Goal: Task Accomplishment & Management: Use online tool/utility

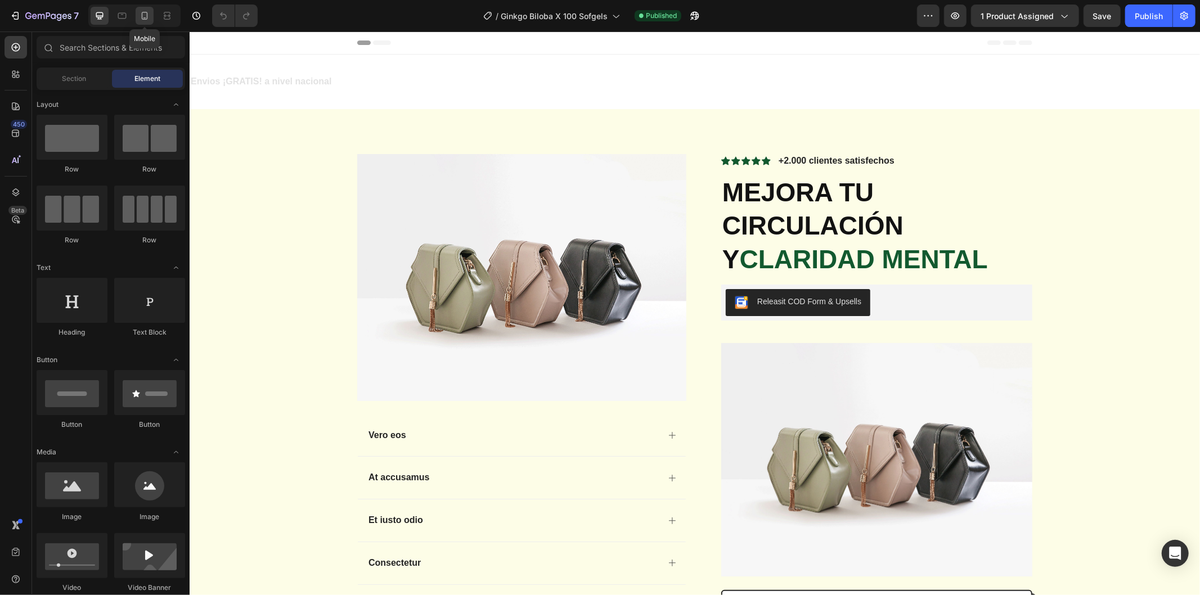
click at [141, 17] on icon at bounding box center [144, 15] width 11 height 11
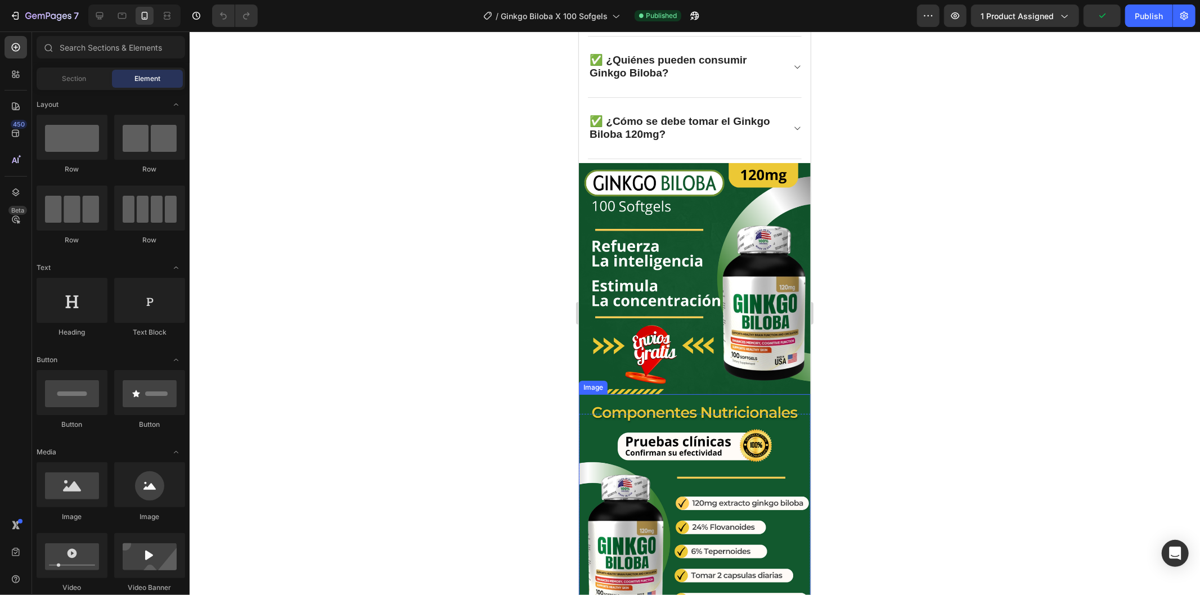
scroll to position [2446, 0]
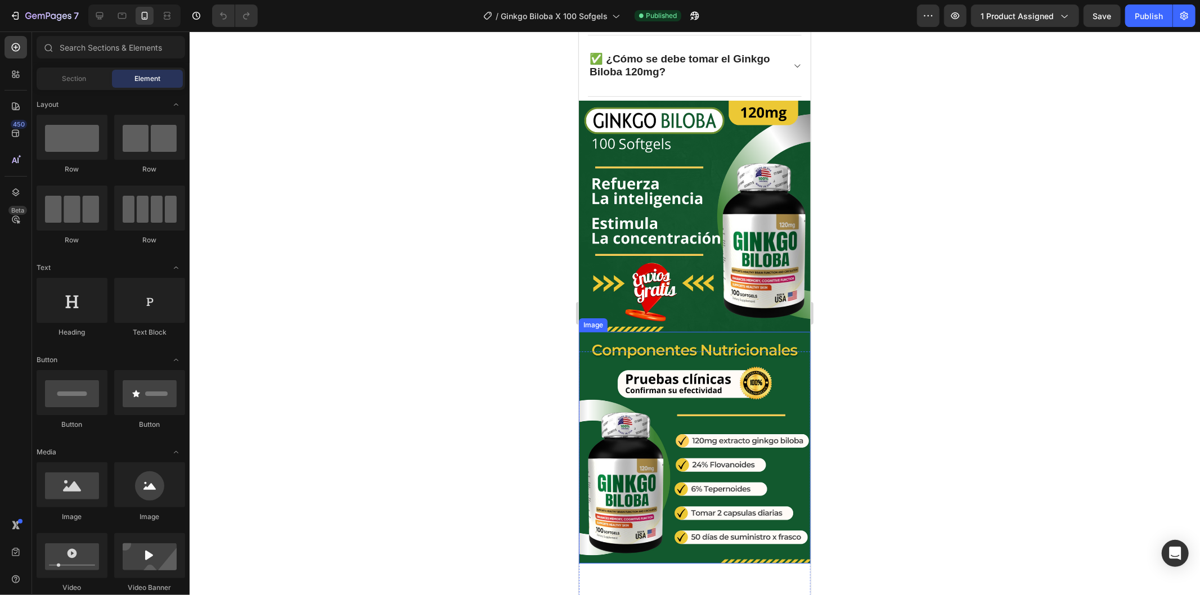
click at [681, 331] on img at bounding box center [694, 447] width 232 height 232
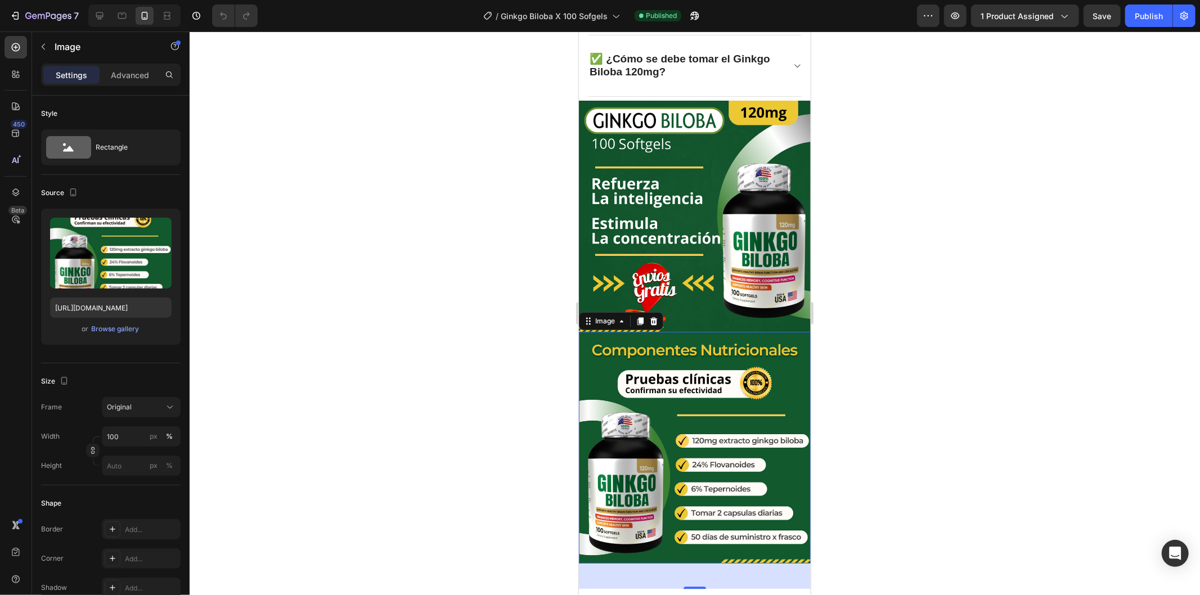
click at [697, 331] on img at bounding box center [694, 447] width 232 height 232
drag, startPoint x: 43, startPoint y: 48, endPoint x: 47, endPoint y: 69, distance: 21.1
click at [43, 48] on icon "button" at bounding box center [43, 46] width 9 height 9
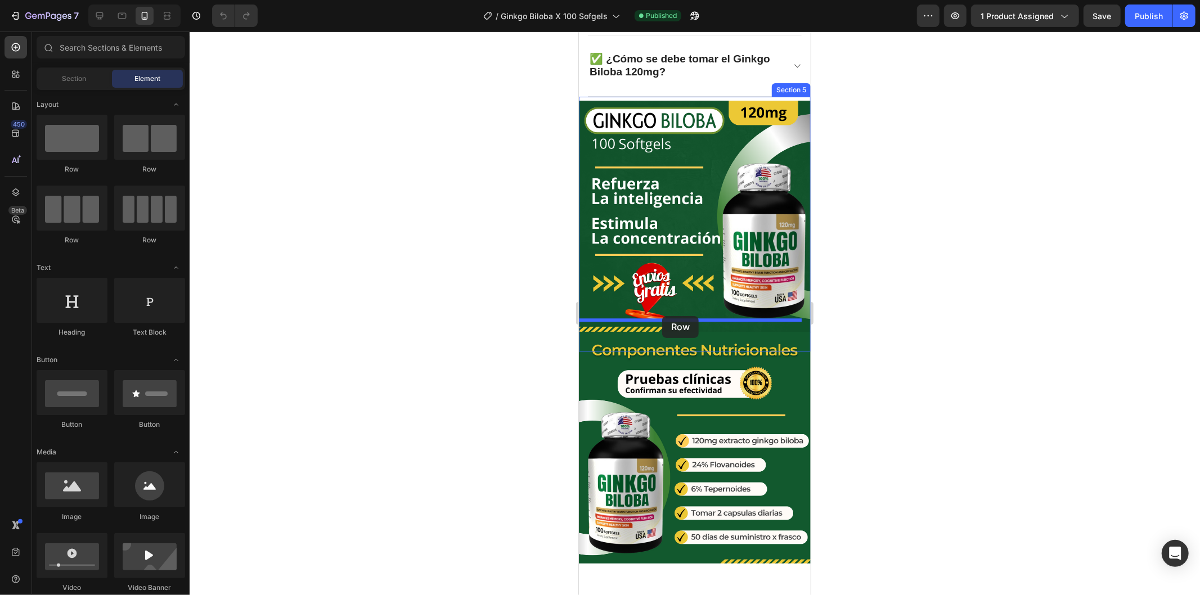
drag, startPoint x: 649, startPoint y: 176, endPoint x: 1030, endPoint y: 366, distance: 425.0
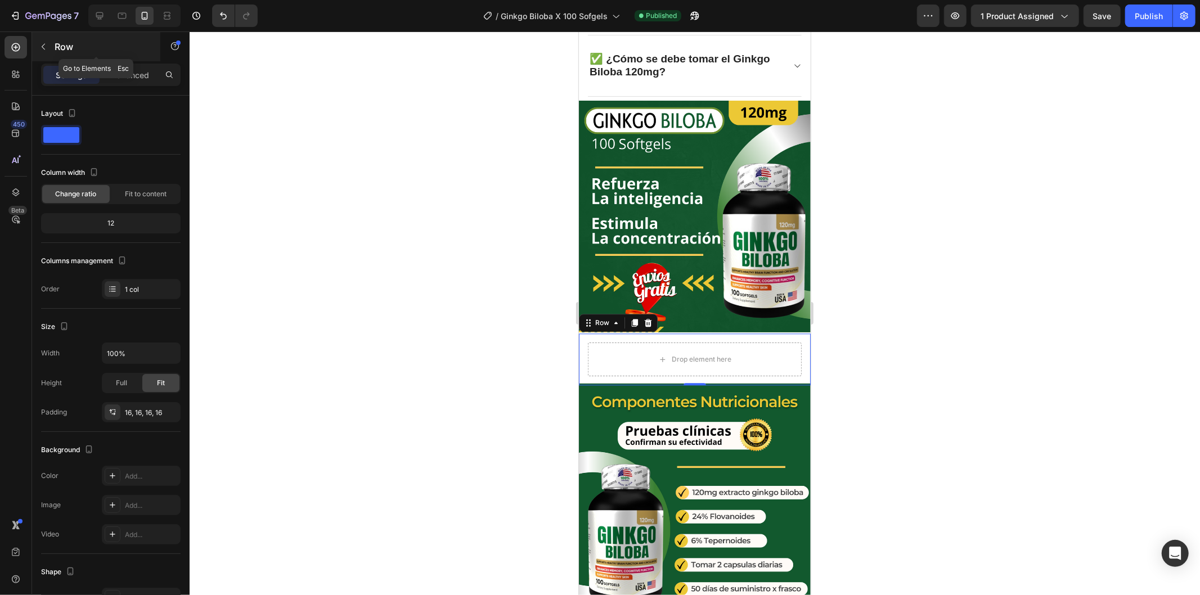
click at [43, 49] on icon "button" at bounding box center [43, 46] width 9 height 9
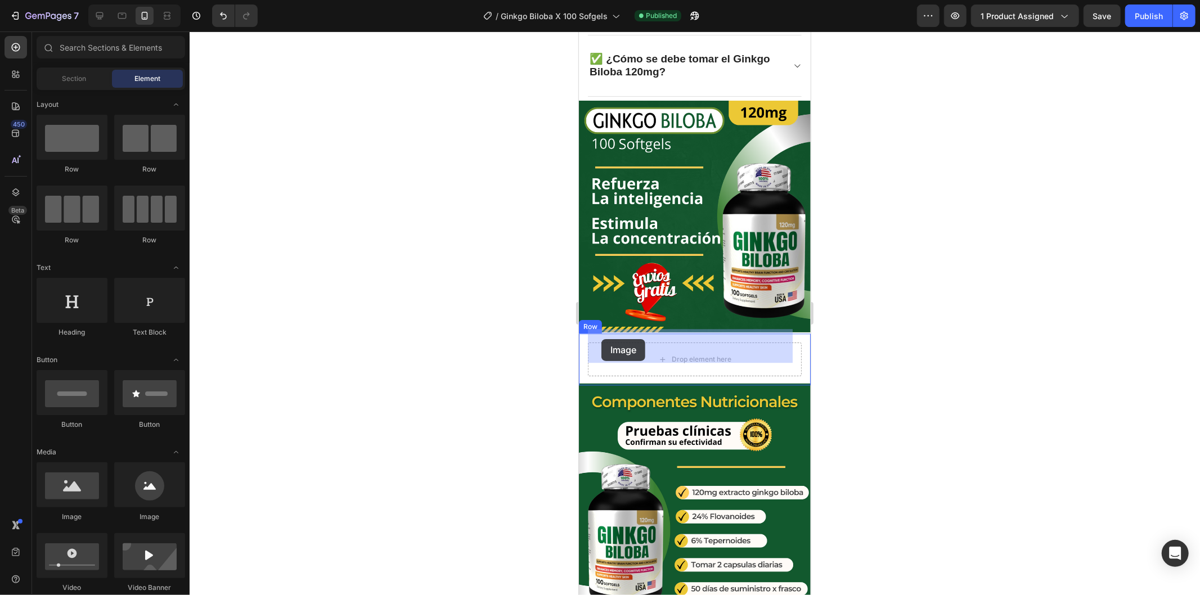
drag, startPoint x: 656, startPoint y: 511, endPoint x: 1093, endPoint y: 386, distance: 454.8
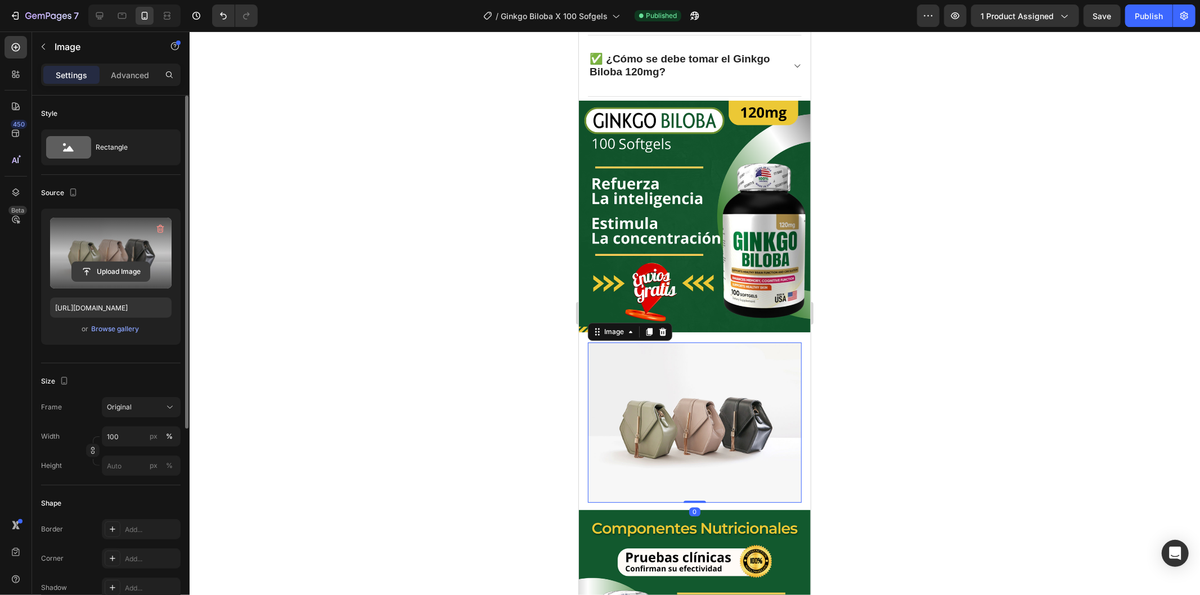
click at [100, 275] on input "file" at bounding box center [111, 271] width 78 height 19
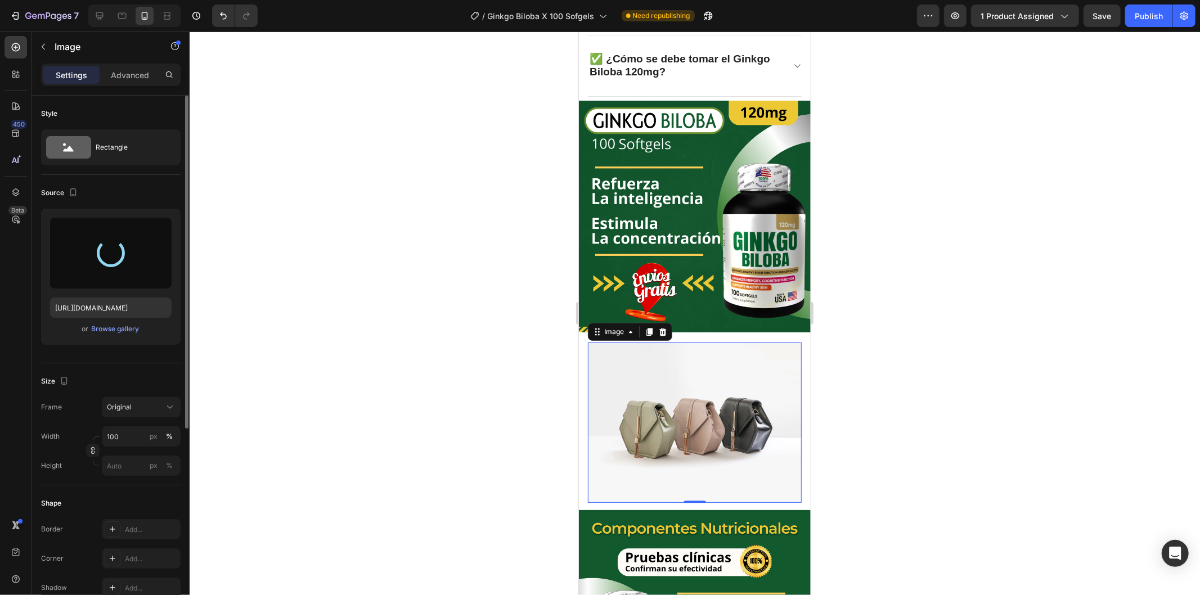
type input "[URL][DOMAIN_NAME]"
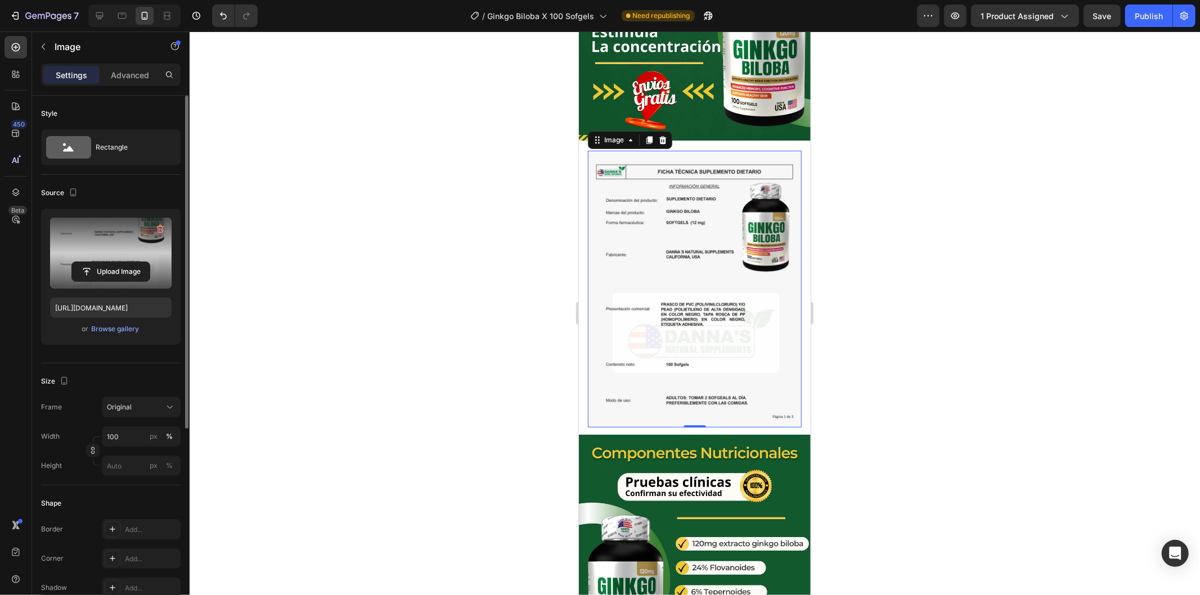
scroll to position [2571, 0]
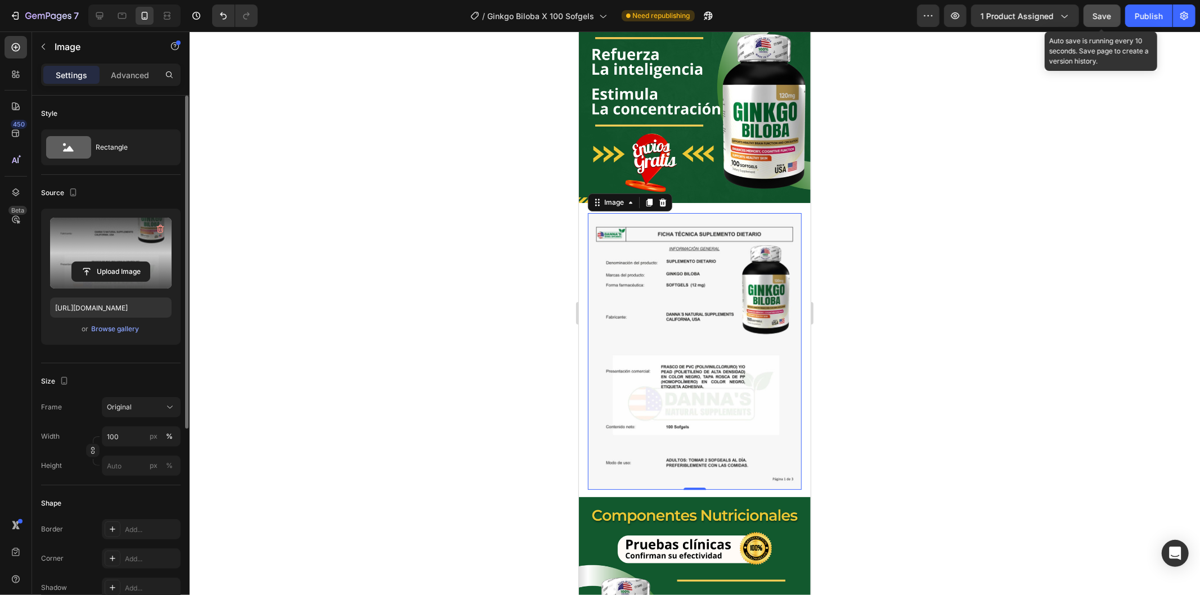
click at [1099, 20] on div "Save" at bounding box center [1102, 16] width 19 height 12
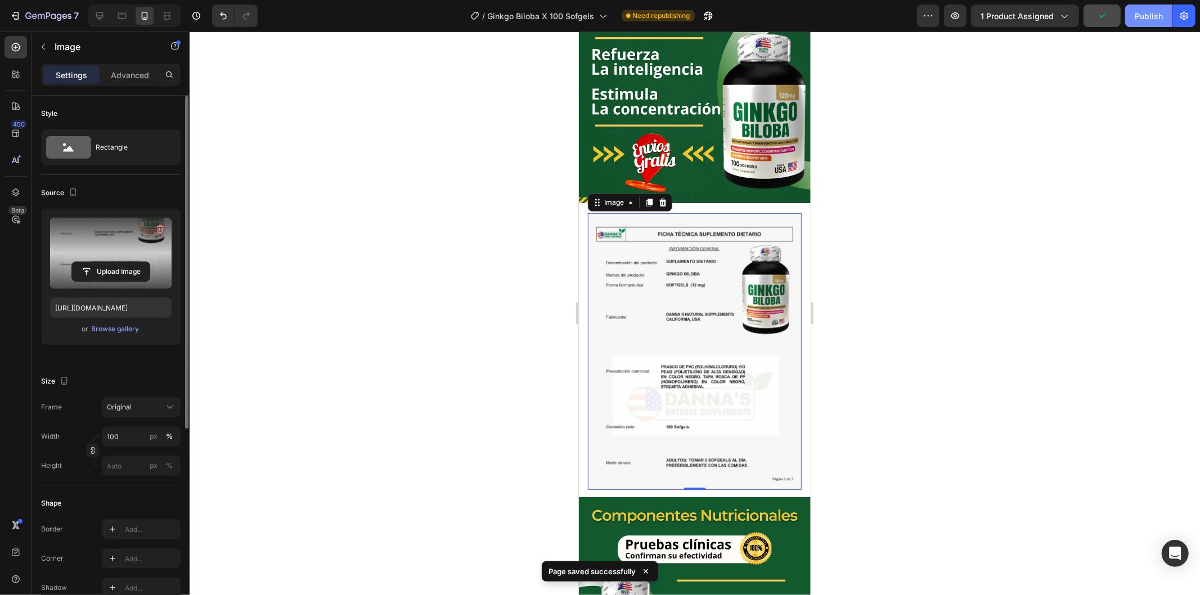
click at [1135, 16] on div "Publish" at bounding box center [1149, 16] width 28 height 12
click at [133, 69] on p "Advanced" at bounding box center [130, 75] width 38 height 12
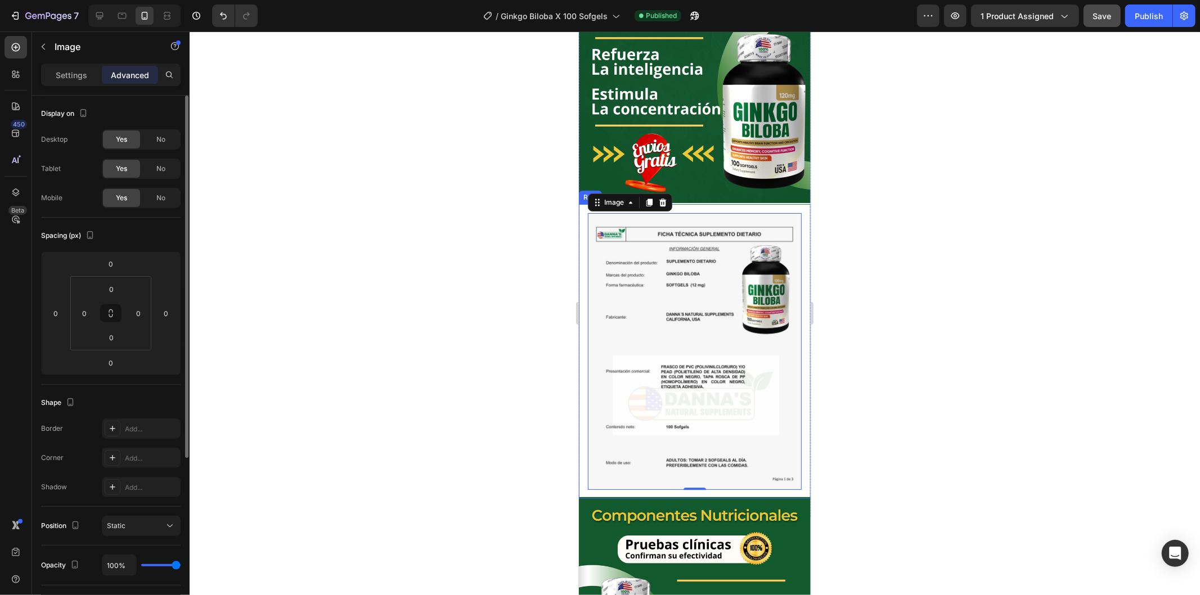
click at [580, 228] on div "Image 0 Row" at bounding box center [694, 351] width 232 height 295
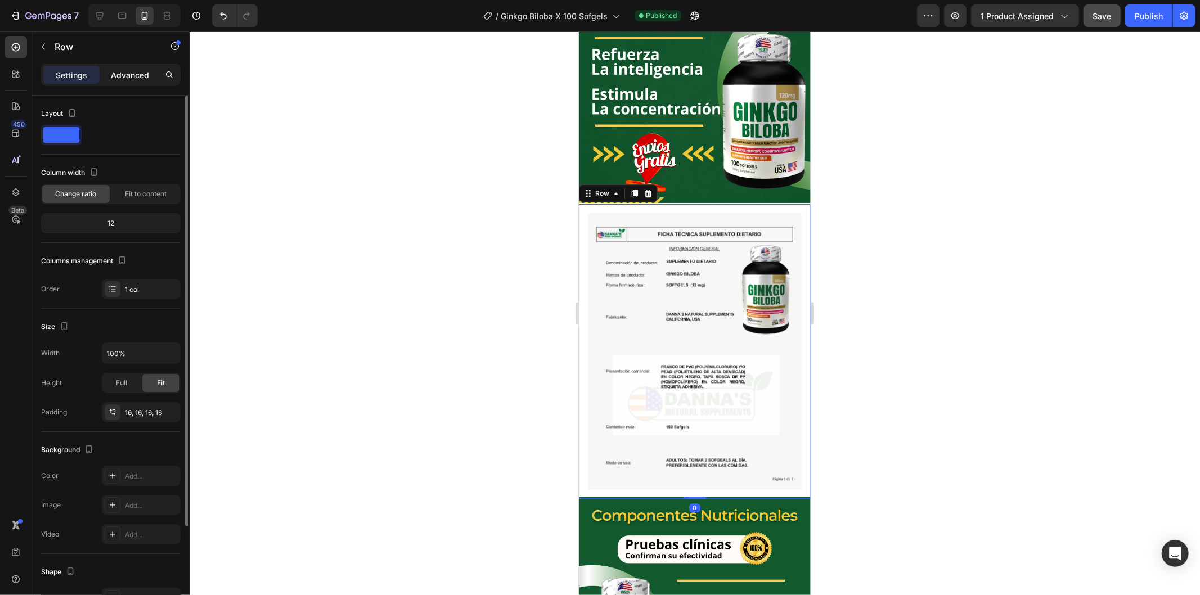
click at [117, 76] on p "Advanced" at bounding box center [130, 75] width 38 height 12
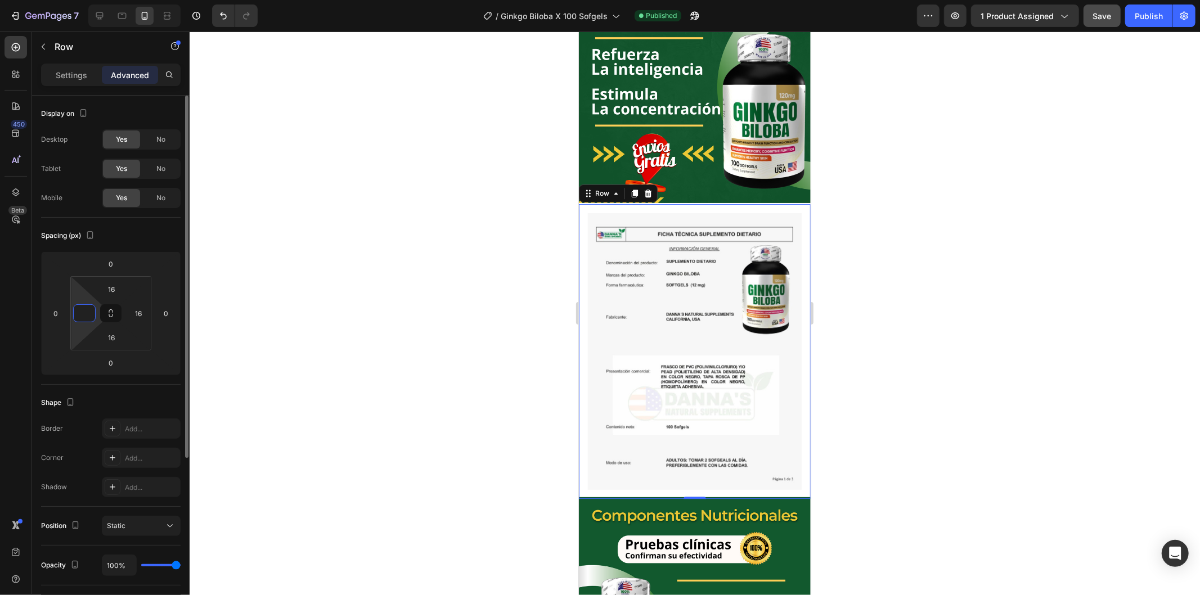
type input "160"
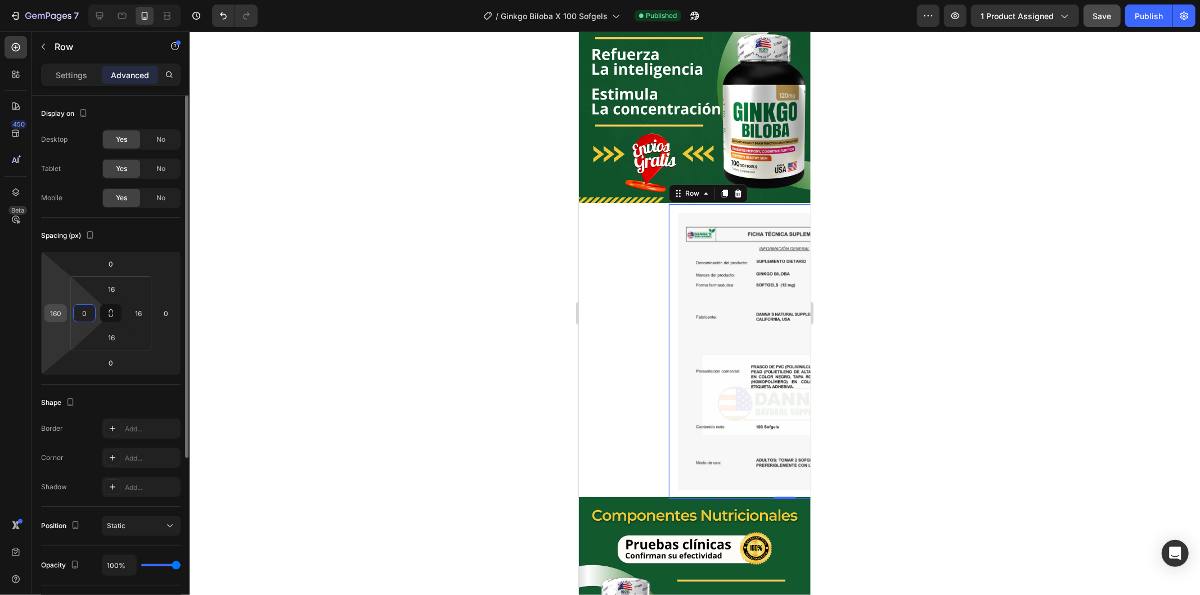
type input "0"
click at [53, 314] on input "160" at bounding box center [55, 313] width 17 height 17
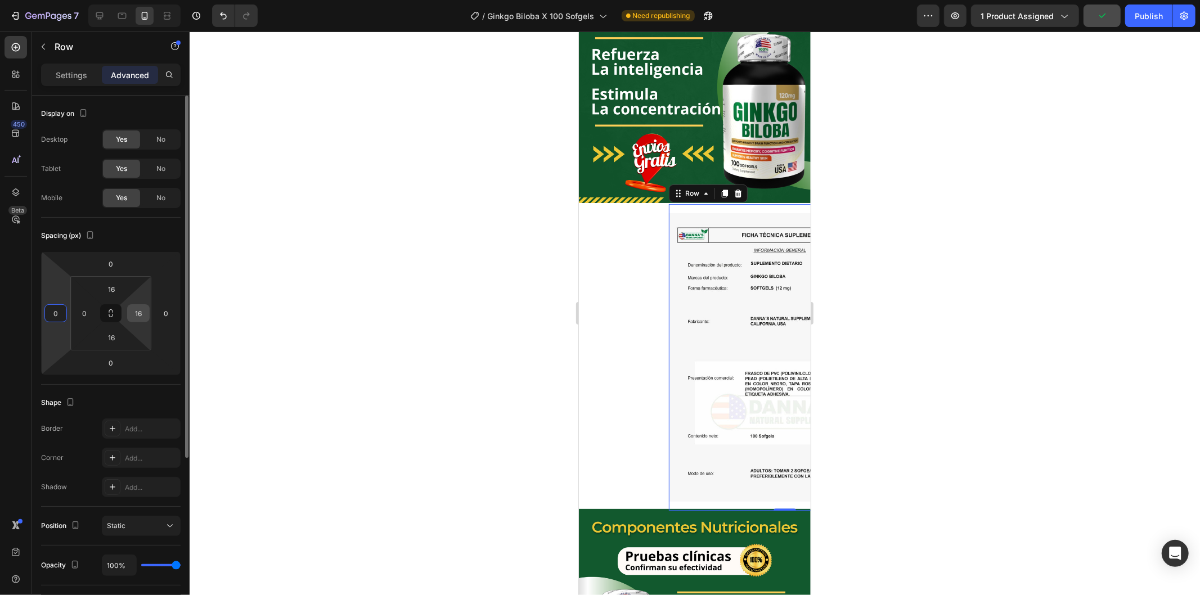
type input "0"
click at [136, 314] on input "16" at bounding box center [138, 313] width 17 height 17
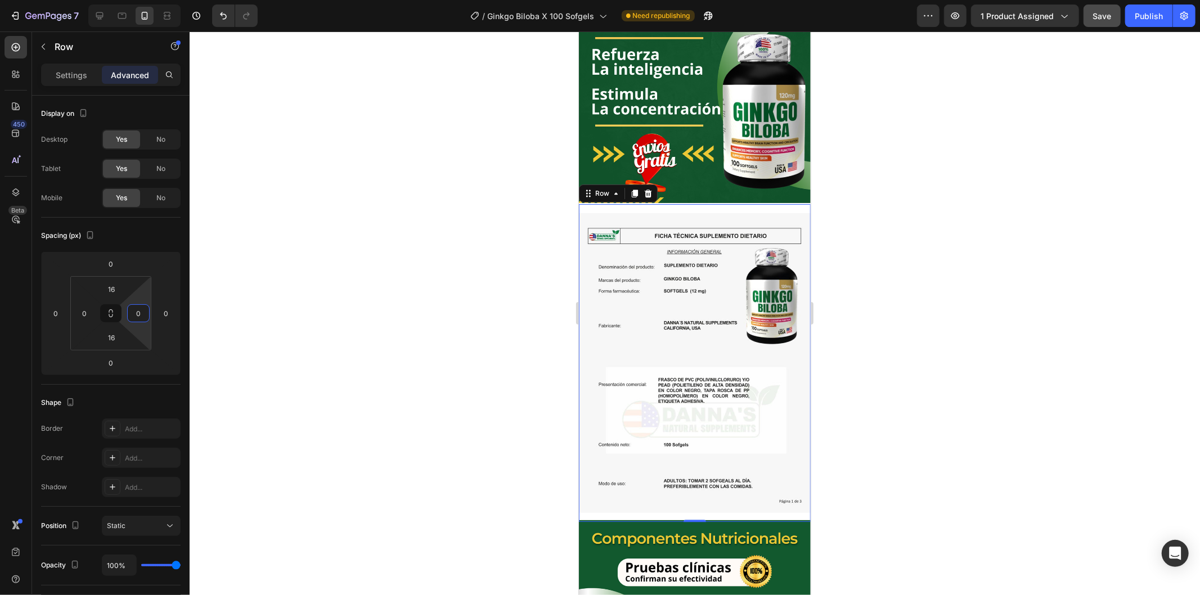
type input "0"
click at [223, 352] on div at bounding box center [695, 314] width 1011 height 564
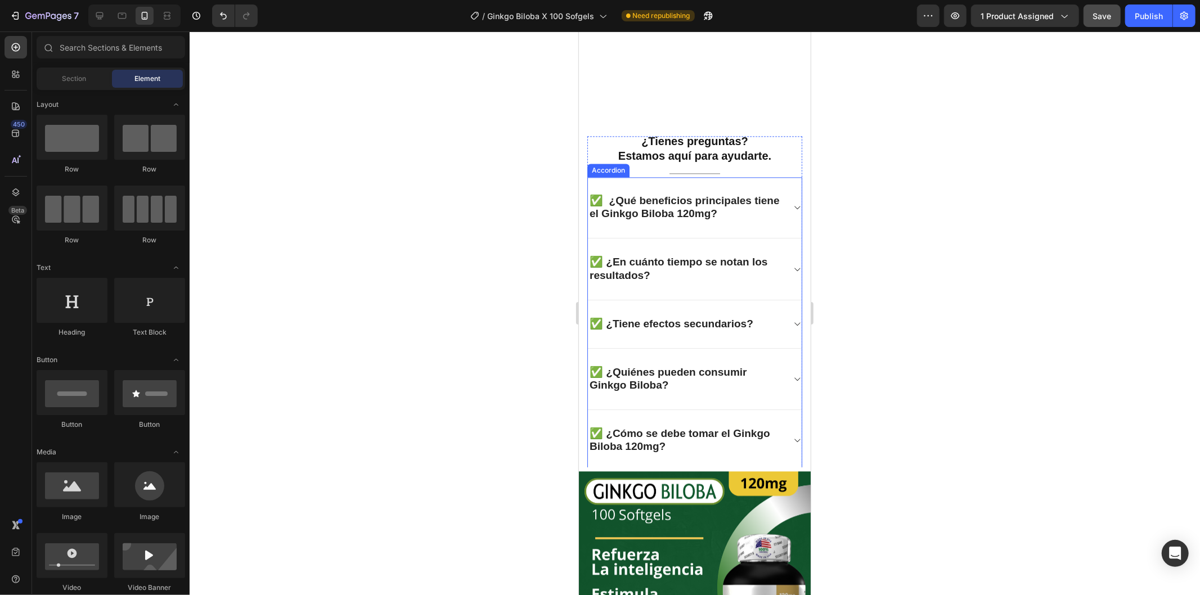
scroll to position [2009, 0]
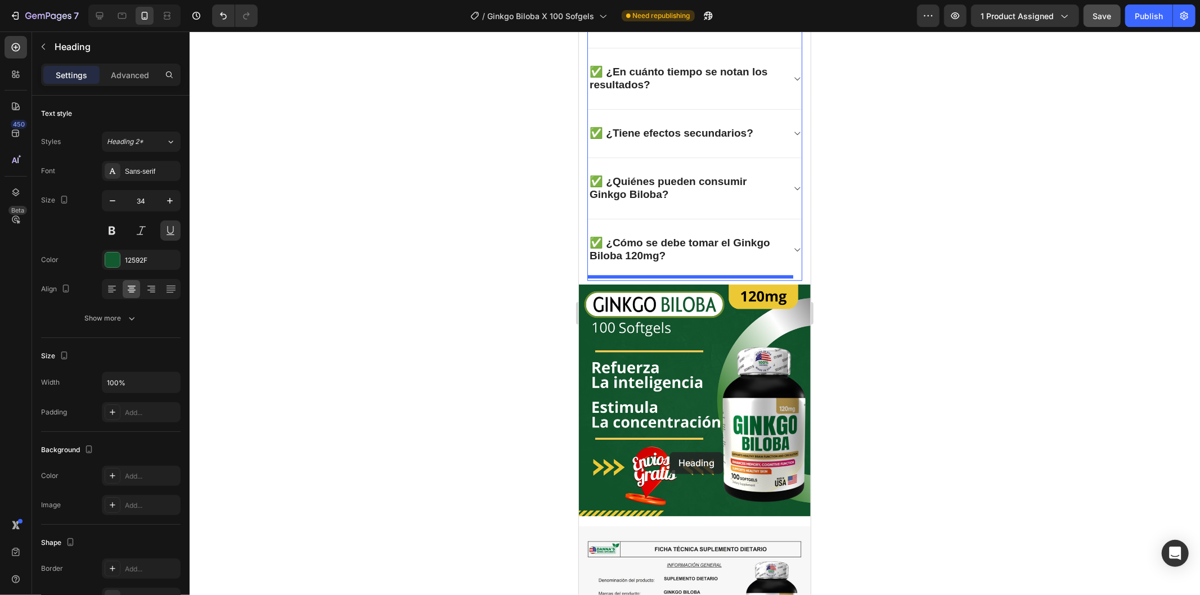
scroll to position [2383, 0]
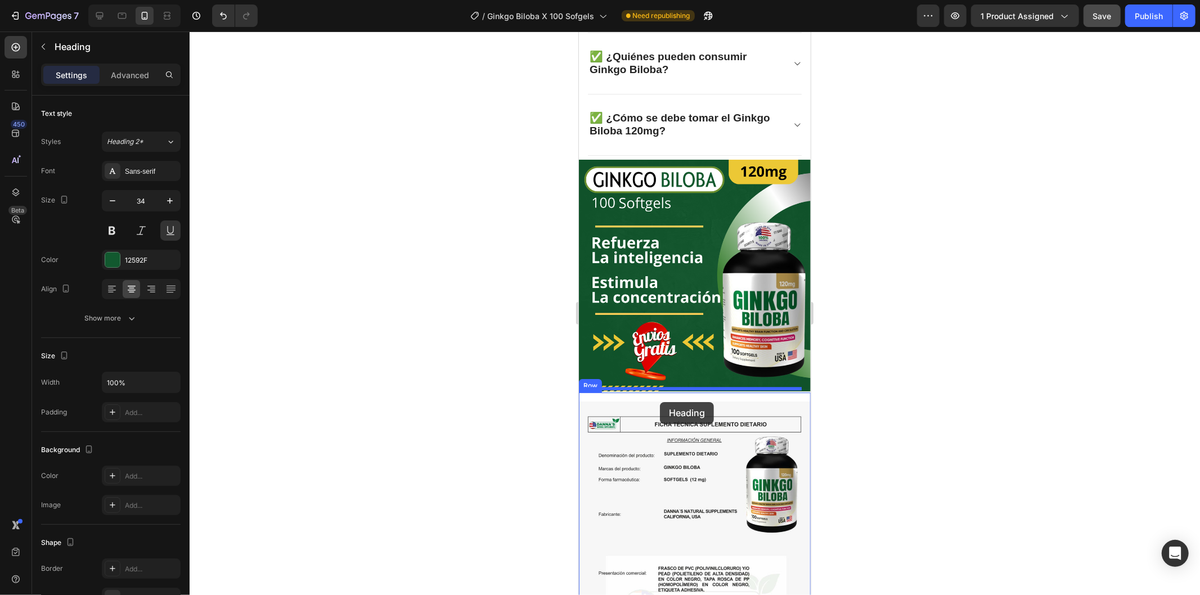
drag, startPoint x: 692, startPoint y: 170, endPoint x: 652, endPoint y: 402, distance: 234.7
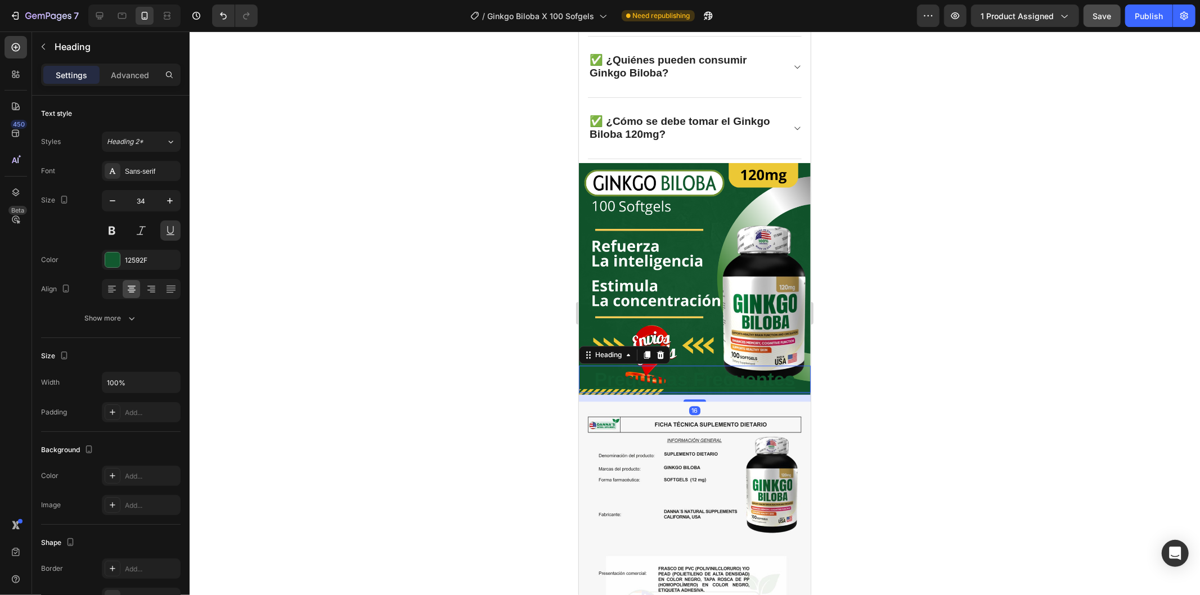
scroll to position [2387, 0]
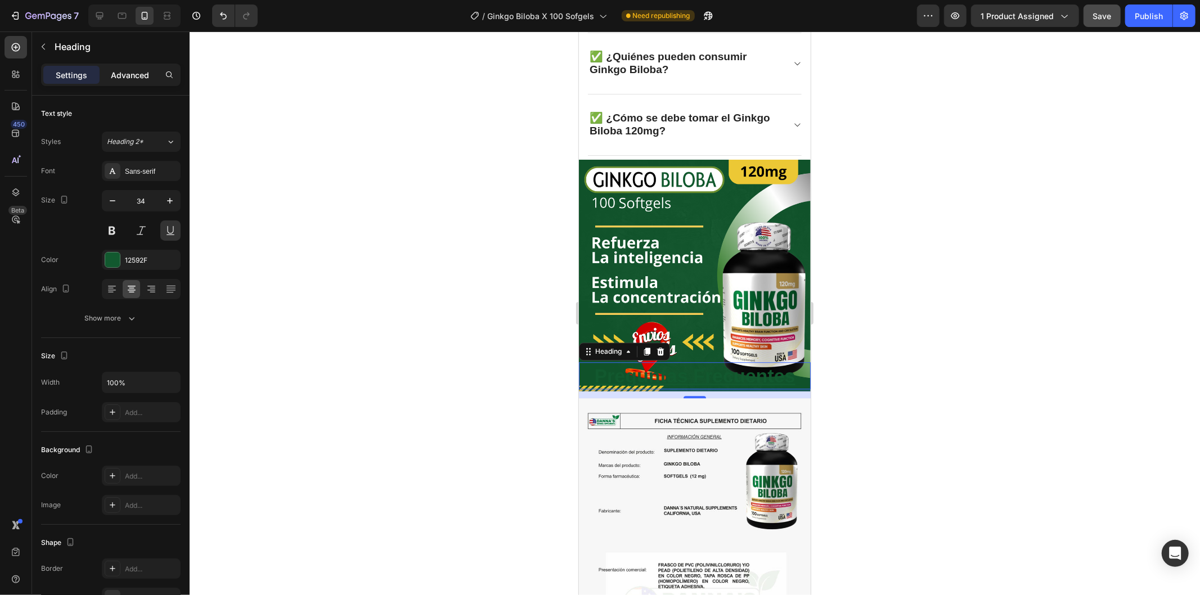
click at [129, 75] on p "Advanced" at bounding box center [130, 75] width 38 height 12
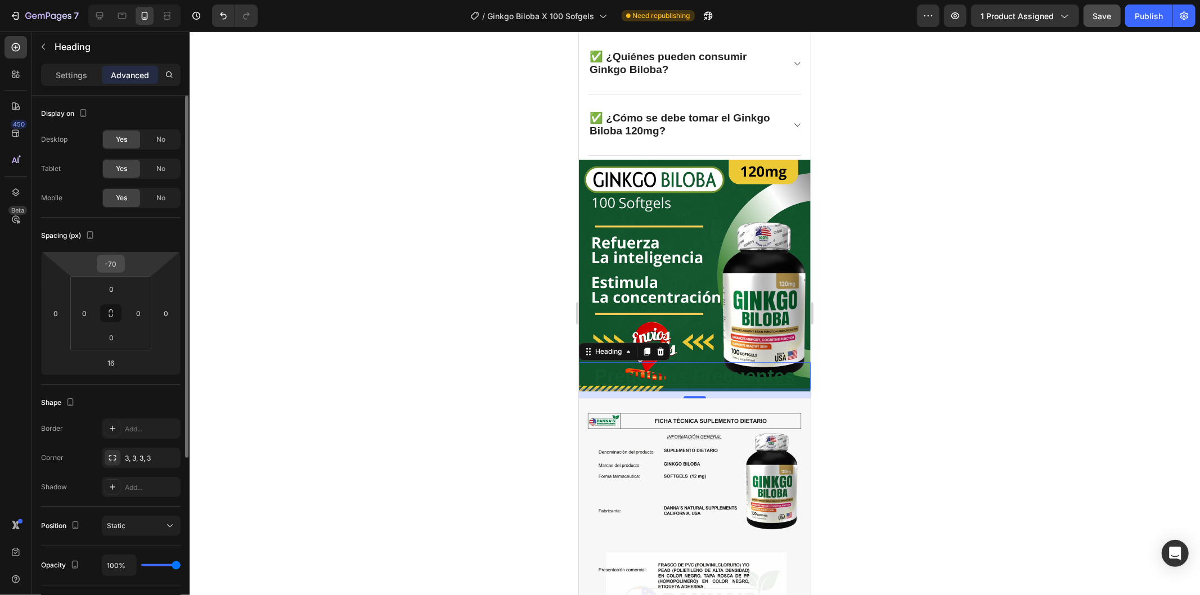
click at [115, 265] on input "-70" at bounding box center [111, 263] width 23 height 17
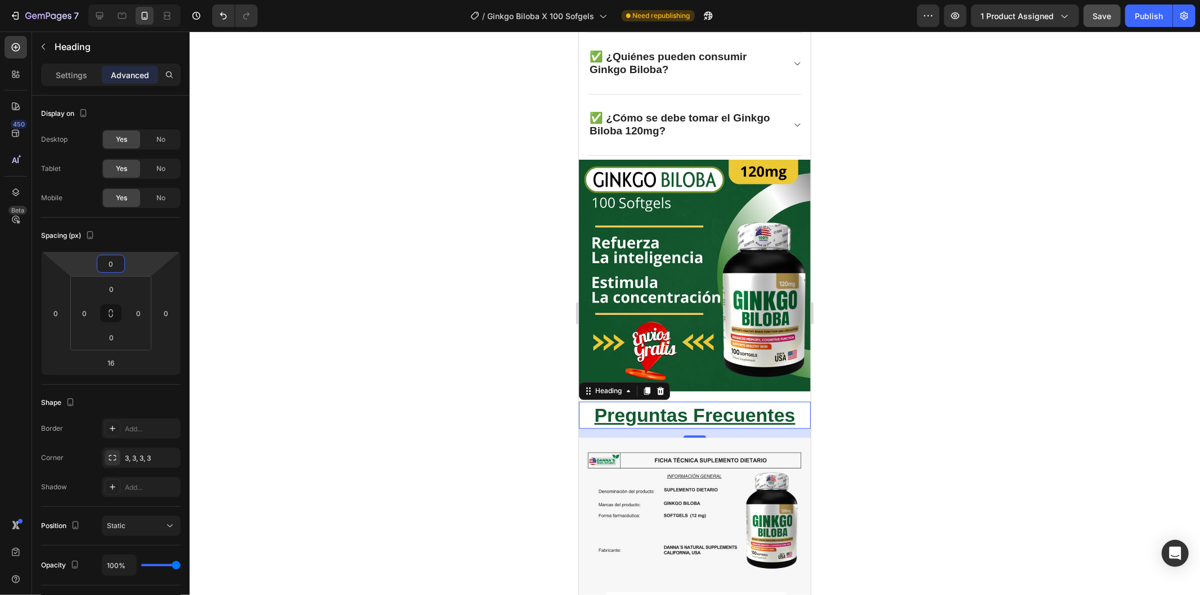
type input "0"
click at [708, 401] on h2 "Preguntas Frecuentes" at bounding box center [694, 414] width 232 height 27
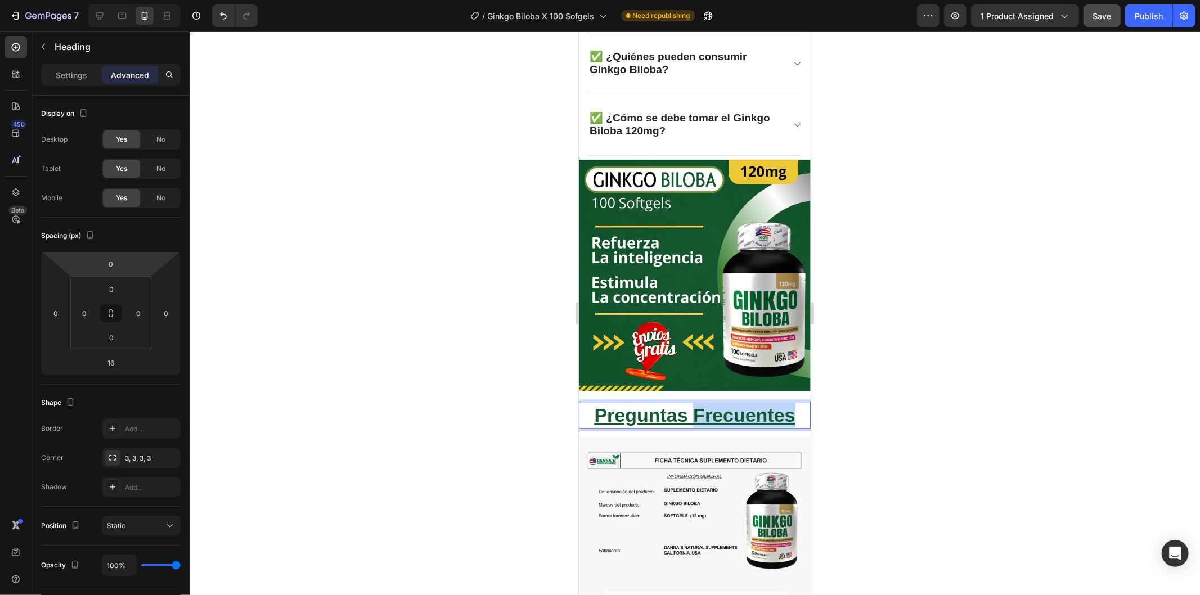
click at [708, 402] on p "Preguntas Frecuentes" at bounding box center [695, 414] width 230 height 25
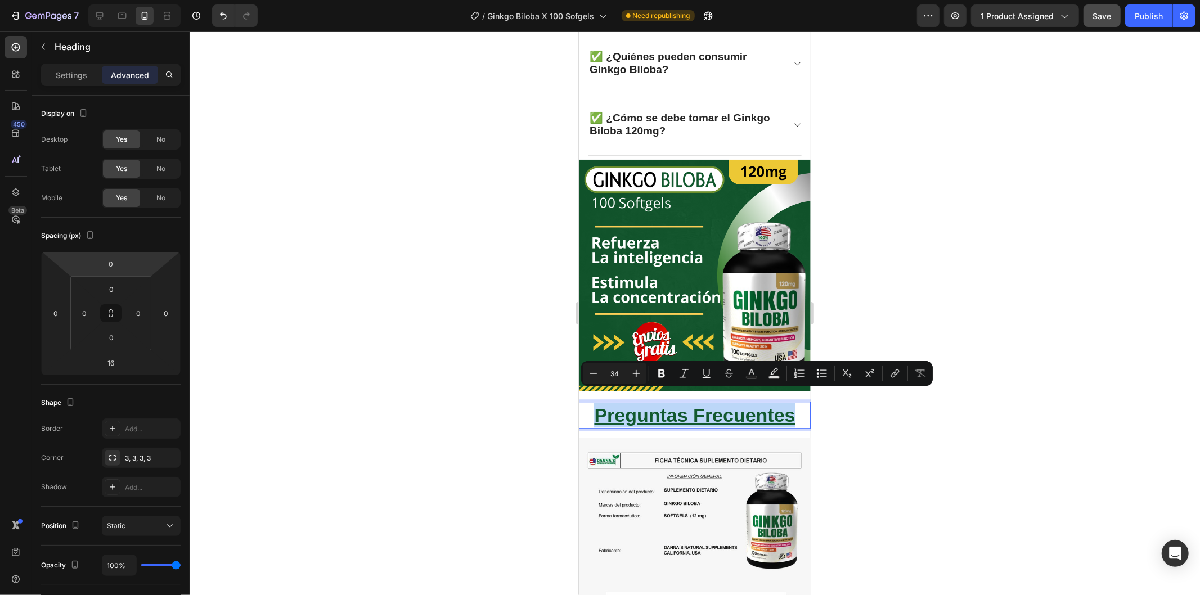
click at [708, 402] on p "Preguntas Frecuentes" at bounding box center [695, 414] width 230 height 25
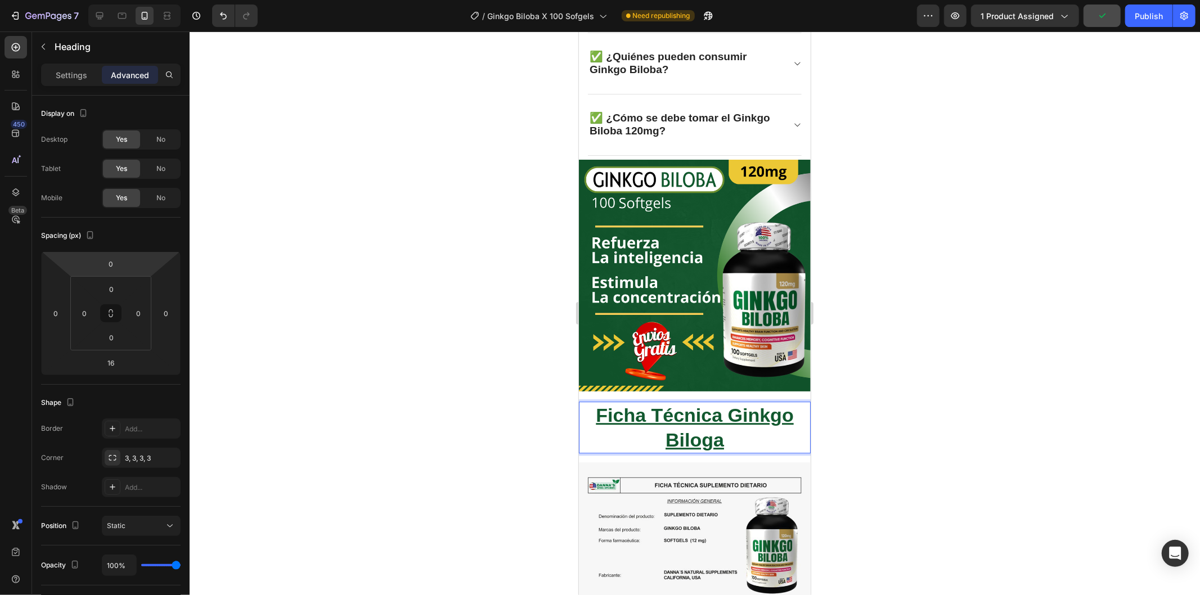
click at [722, 402] on p "Ficha Técnica Ginkgo Biloga" at bounding box center [695, 427] width 230 height 50
click at [510, 423] on div at bounding box center [695, 314] width 1011 height 564
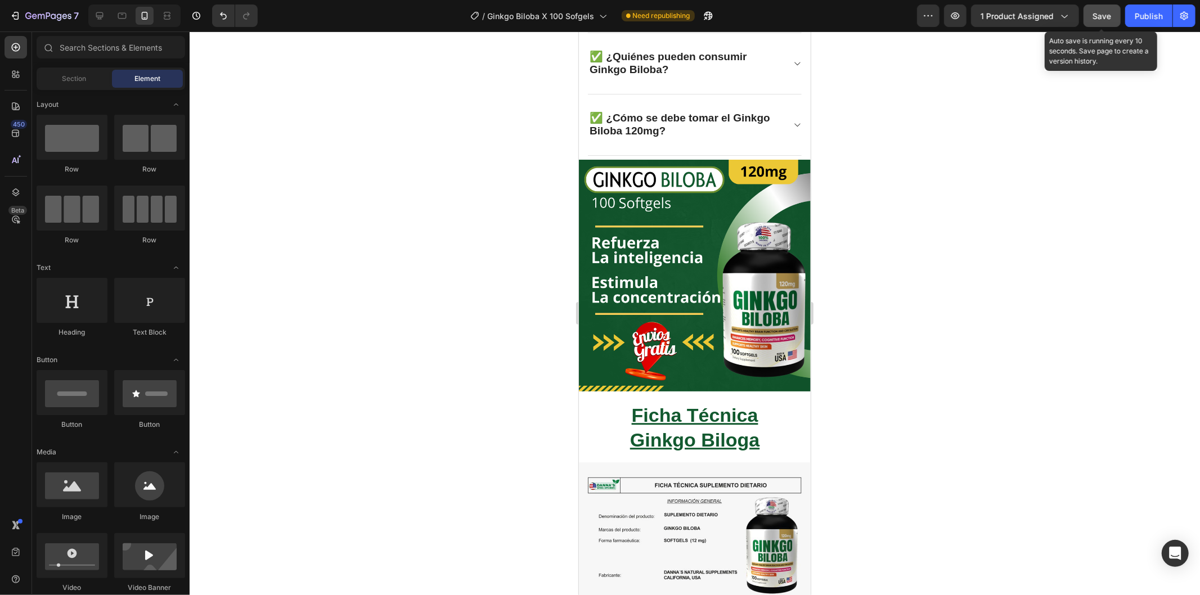
click at [1112, 16] on button "Save" at bounding box center [1102, 16] width 37 height 23
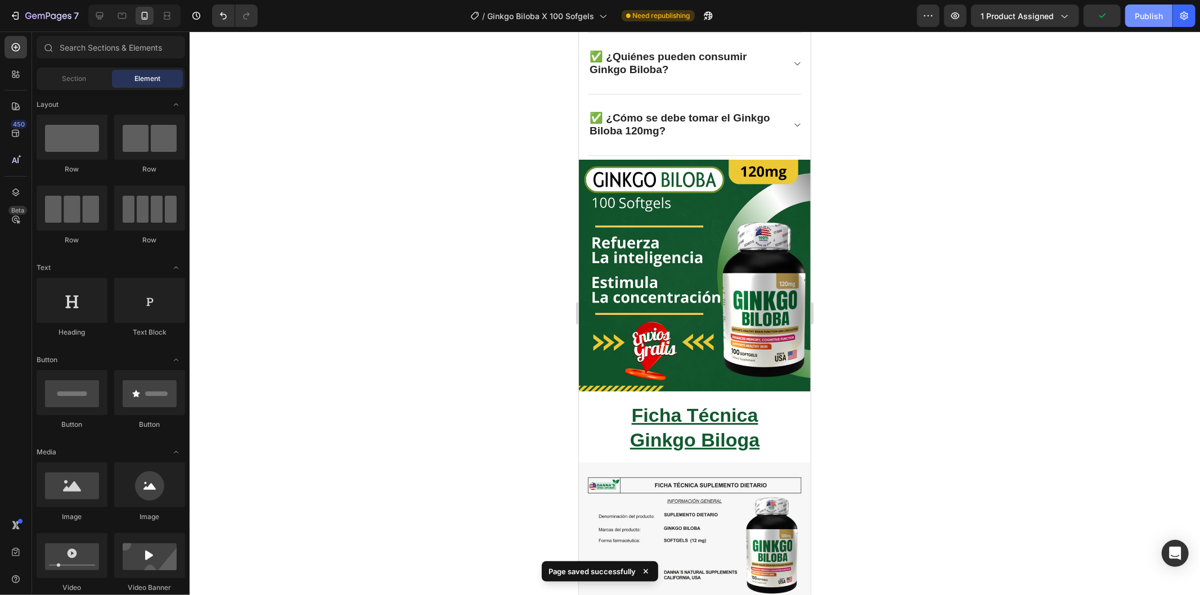
click at [1148, 17] on div "Publish" at bounding box center [1149, 16] width 28 height 12
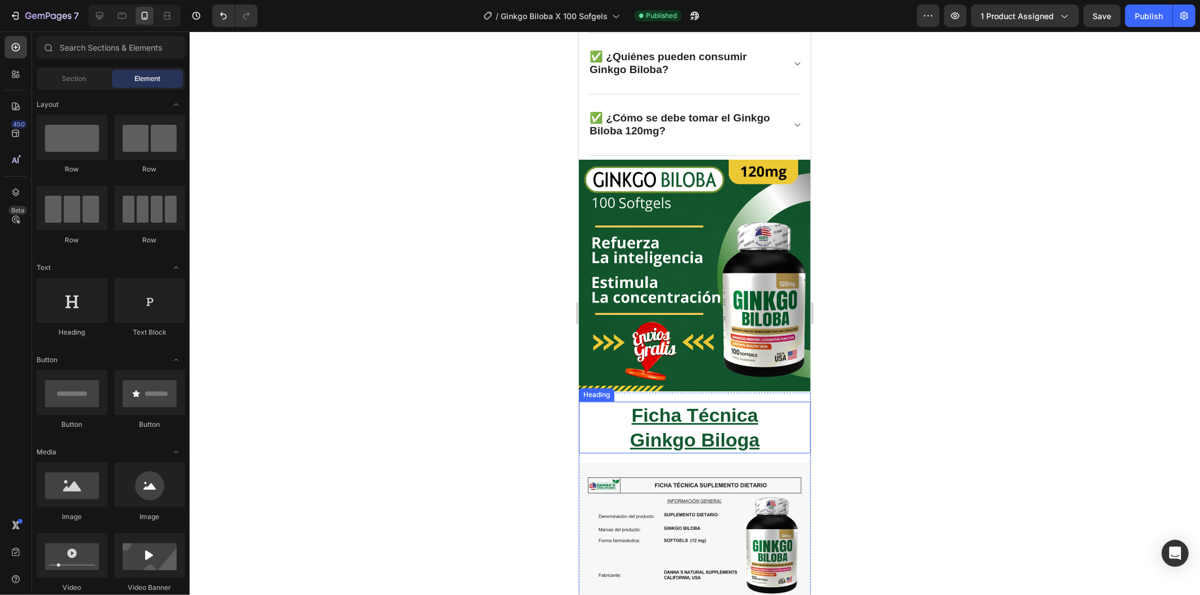
click at [688, 403] on p "Ficha Técnica Ginkgo Biloga" at bounding box center [695, 427] width 230 height 50
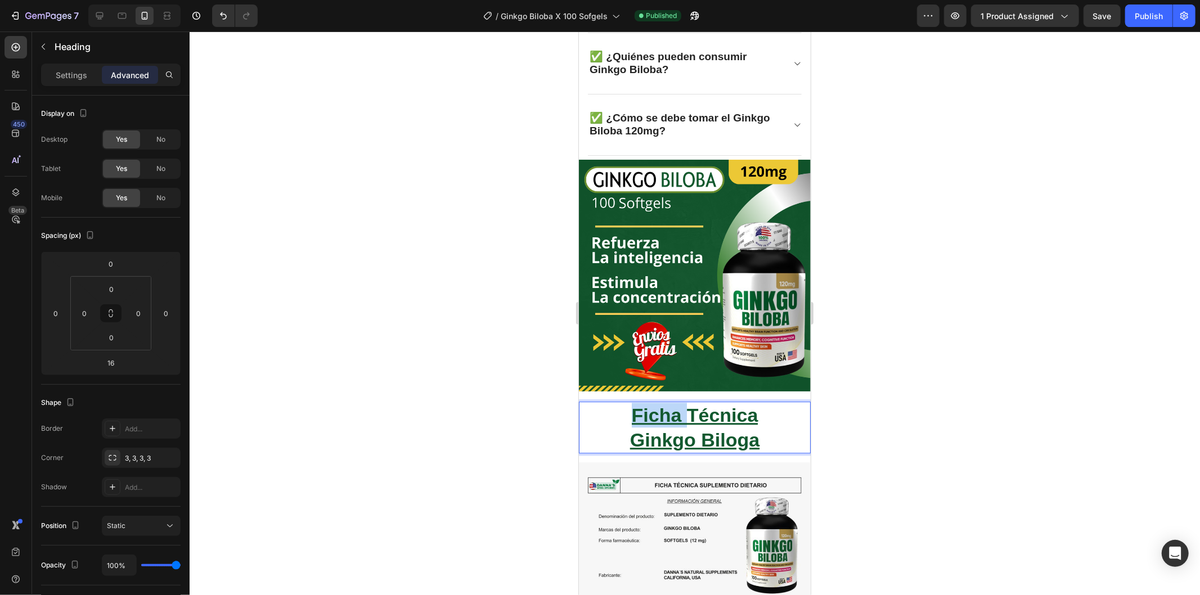
click at [656, 402] on p "Ficha Técnica Ginkgo Biloga" at bounding box center [695, 427] width 230 height 50
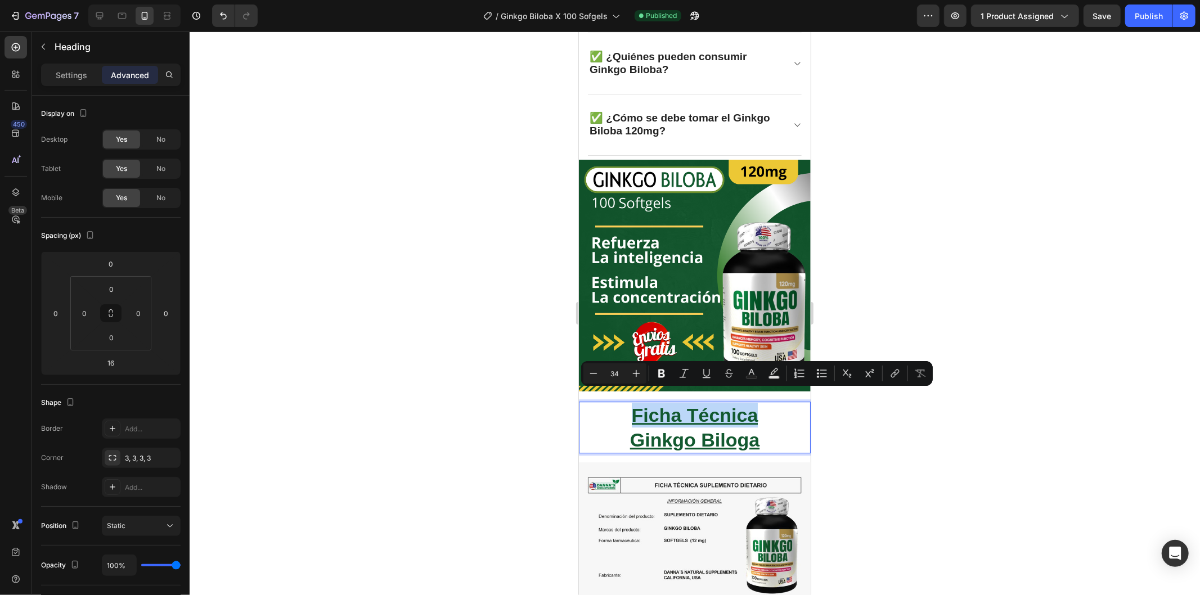
click at [656, 402] on p "Ficha Técnica Ginkgo Biloga" at bounding box center [695, 427] width 230 height 50
click at [706, 372] on icon "Editor contextual toolbar" at bounding box center [706, 373] width 11 height 11
click at [638, 429] on u "Ginkgo Biloga" at bounding box center [694, 439] width 129 height 21
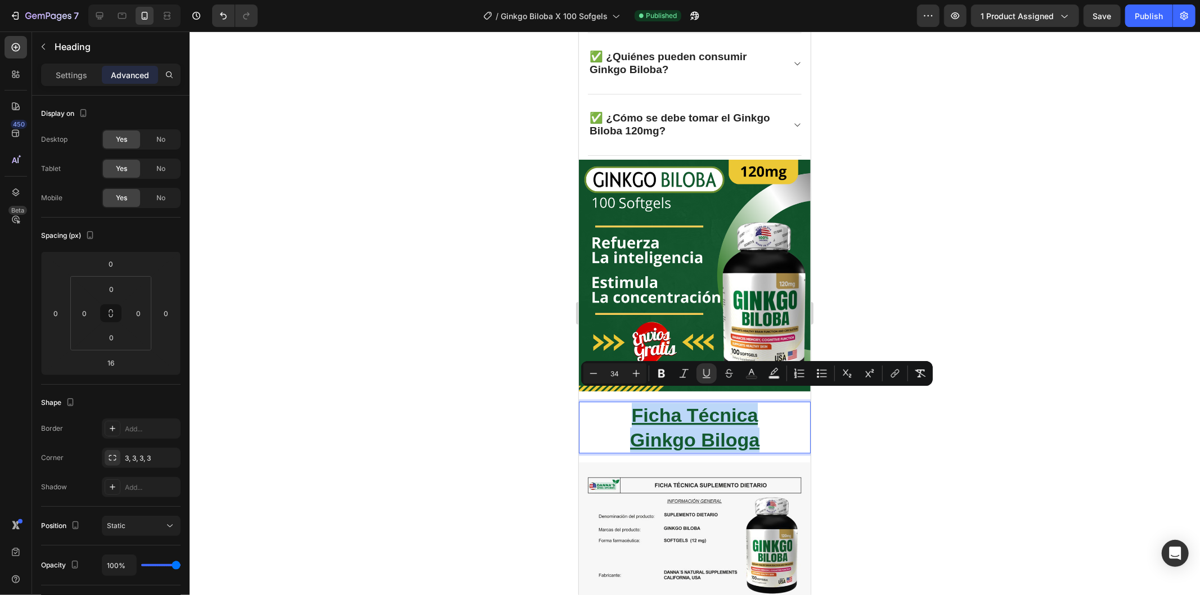
drag, startPoint x: 626, startPoint y: 396, endPoint x: 755, endPoint y: 425, distance: 131.6
click at [703, 374] on icon "Editor contextual toolbar" at bounding box center [706, 373] width 6 height 8
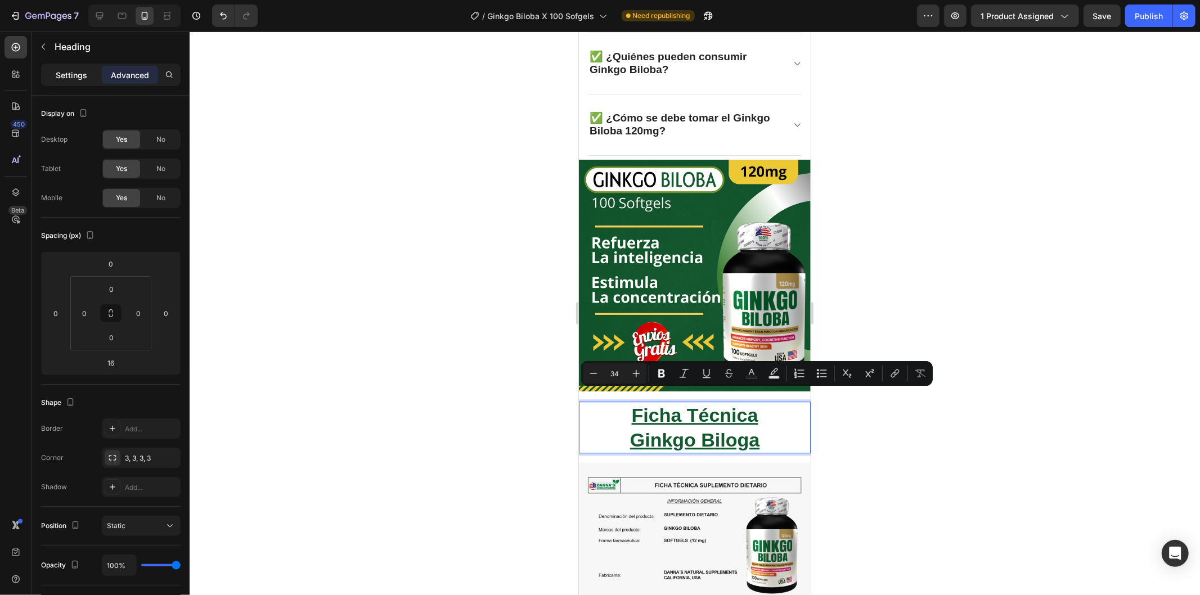
click at [51, 74] on div "Settings" at bounding box center [71, 75] width 56 height 18
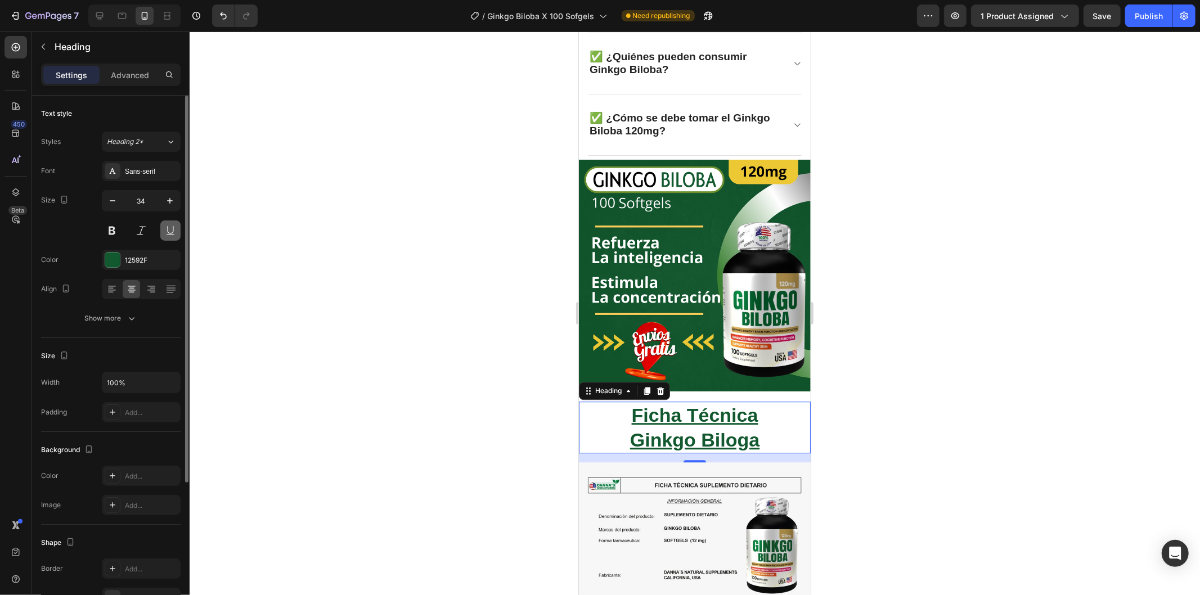
click at [166, 231] on button at bounding box center [170, 231] width 20 height 20
click at [109, 199] on icon "button" at bounding box center [112, 200] width 11 height 11
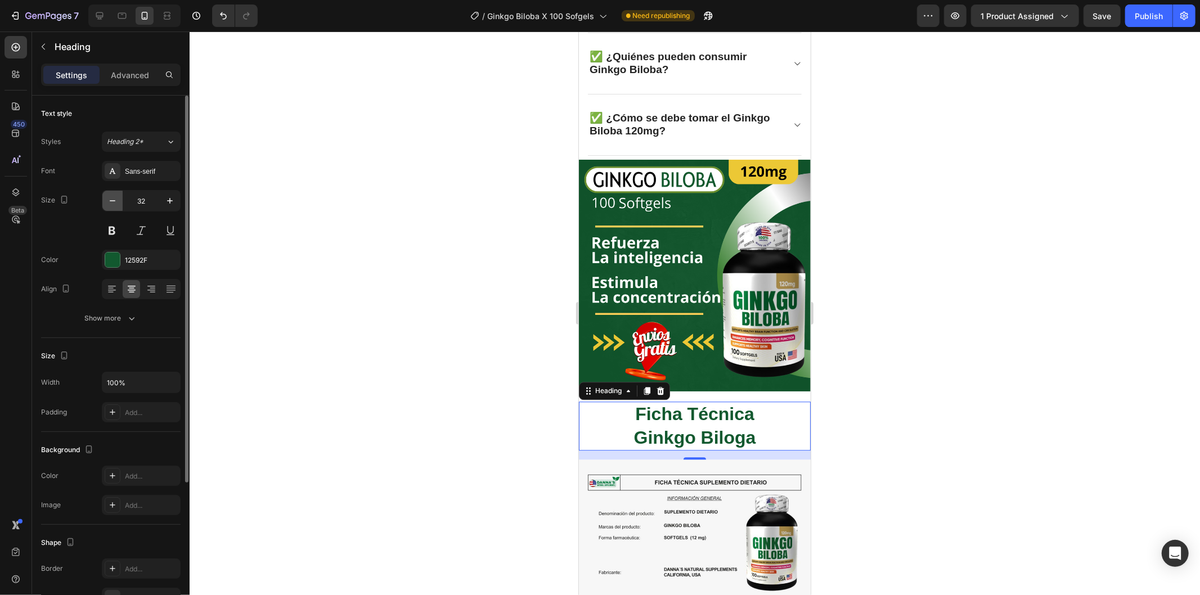
click at [109, 199] on icon "button" at bounding box center [112, 200] width 11 height 11
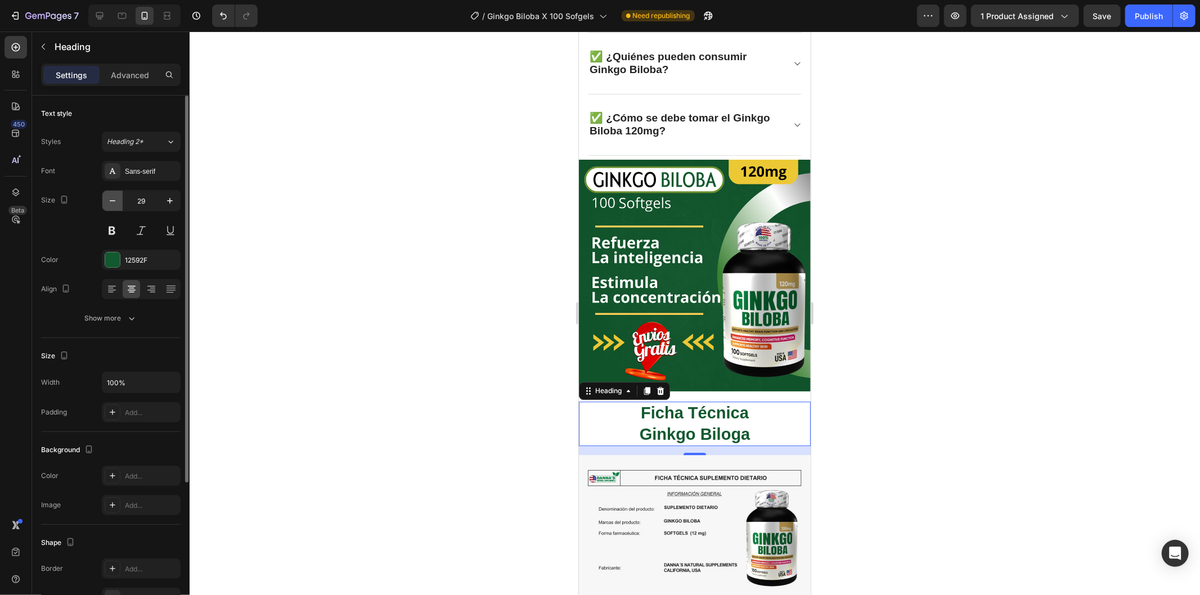
click at [109, 199] on icon "button" at bounding box center [112, 200] width 11 height 11
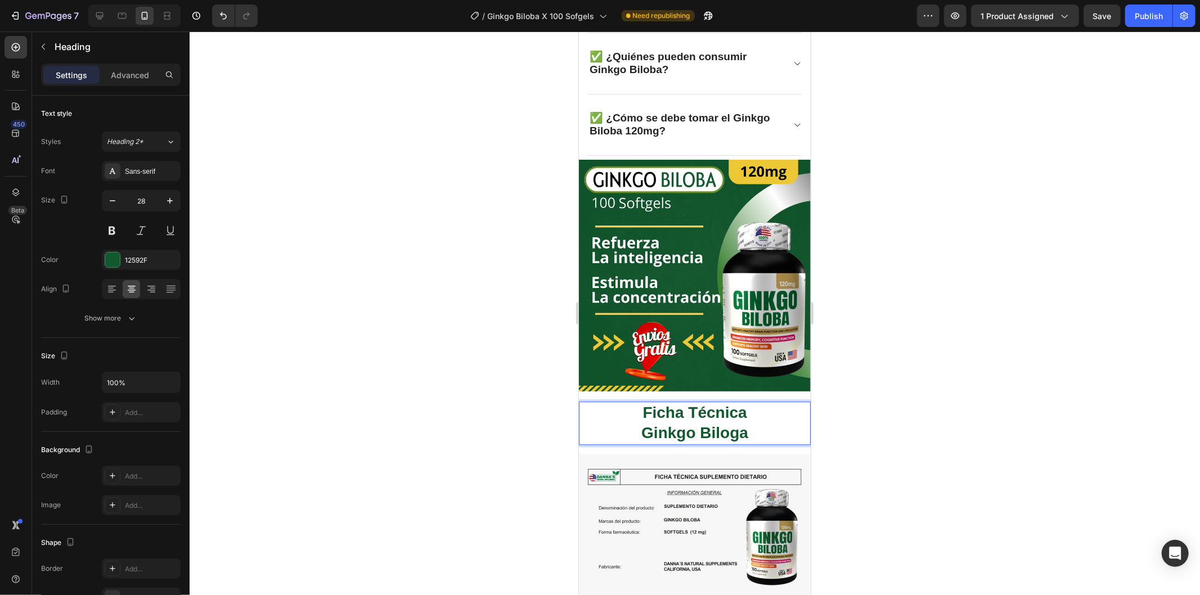
click at [747, 417] on p "Ficha Técnica Ginkgo Biloga" at bounding box center [695, 422] width 230 height 41
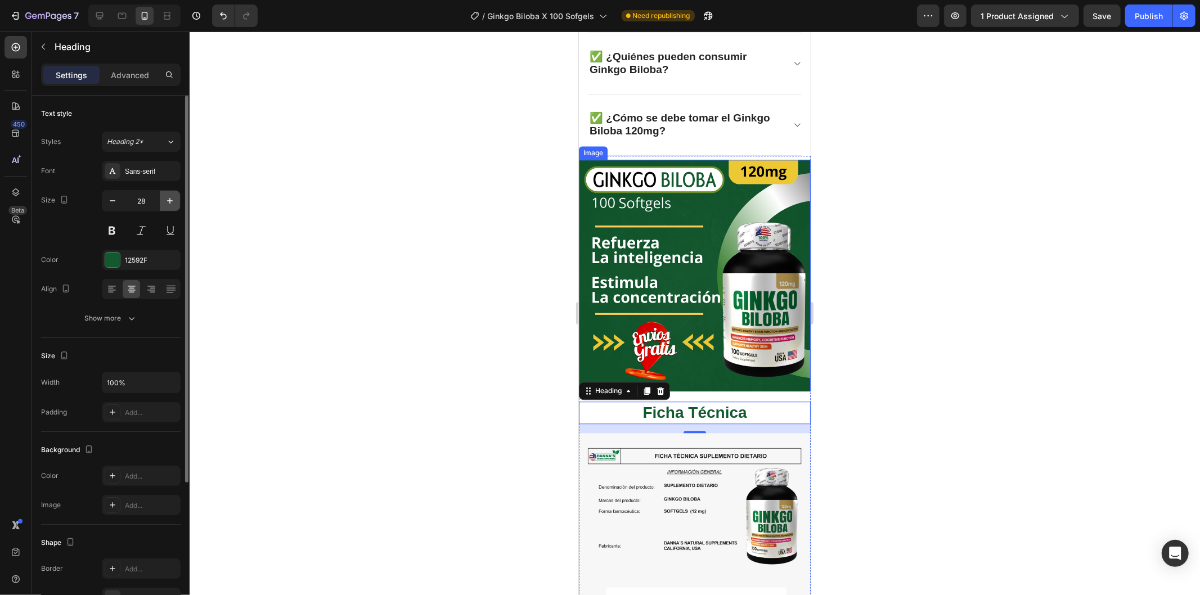
click at [171, 198] on icon "button" at bounding box center [169, 200] width 11 height 11
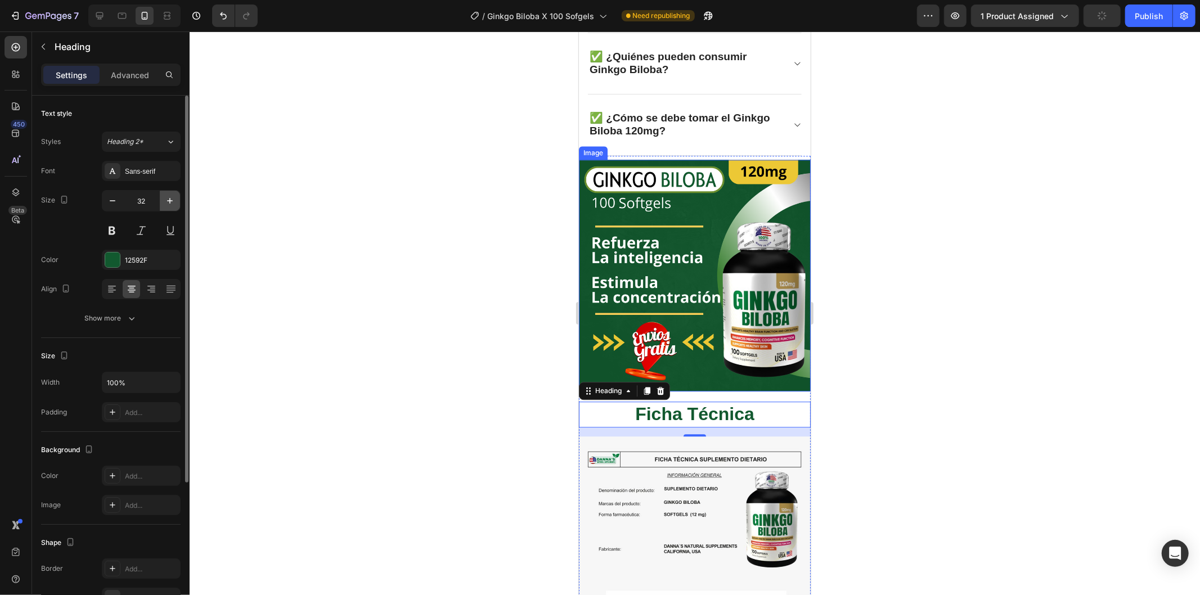
click at [171, 198] on icon "button" at bounding box center [169, 200] width 11 height 11
type input "34"
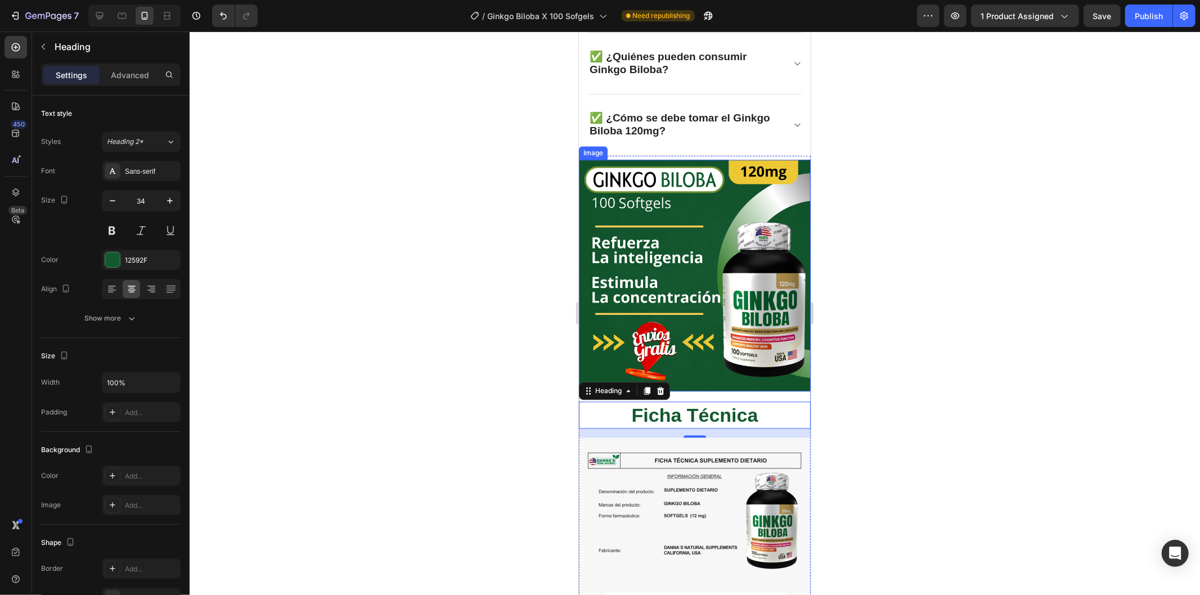
click at [370, 342] on div at bounding box center [695, 314] width 1011 height 564
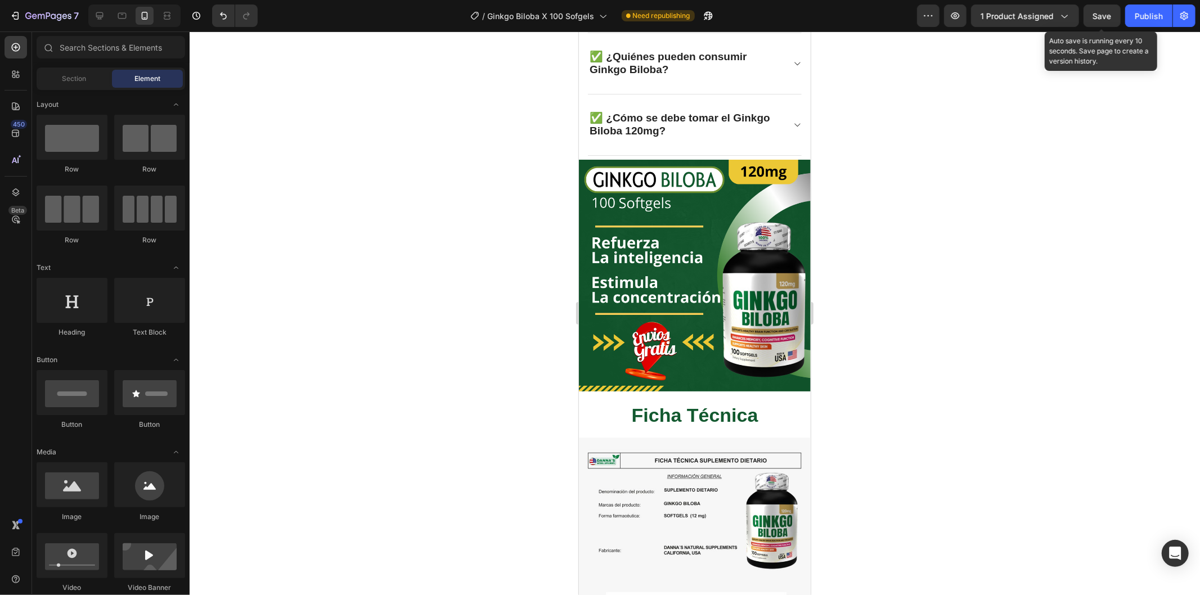
click at [1094, 15] on span "Save" at bounding box center [1102, 16] width 19 height 10
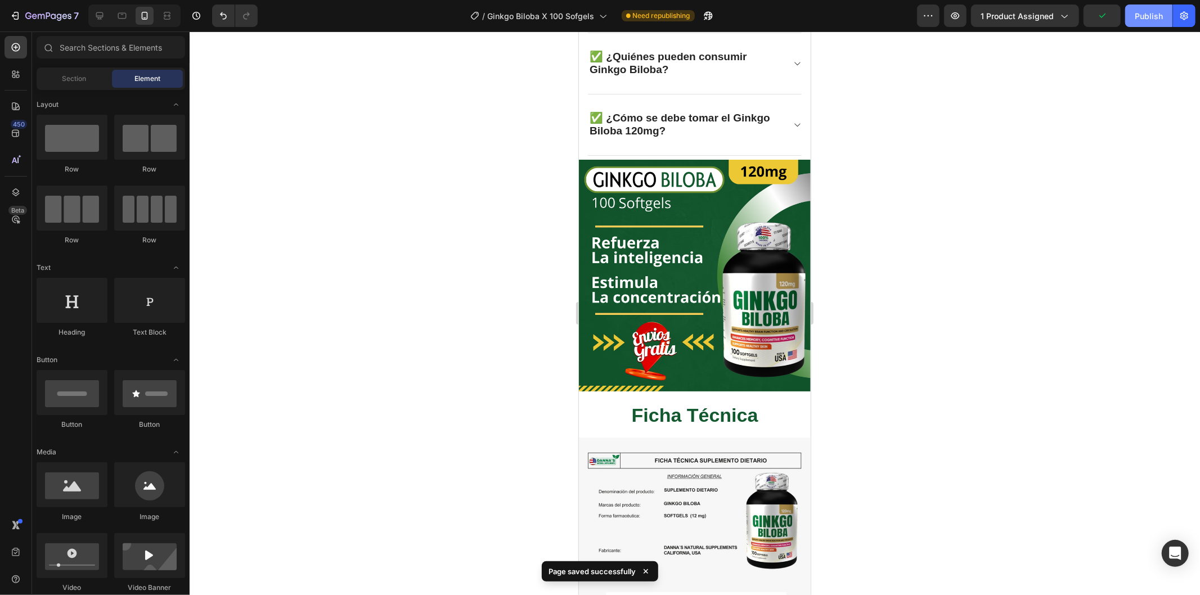
click at [1148, 17] on div "Publish" at bounding box center [1149, 16] width 28 height 12
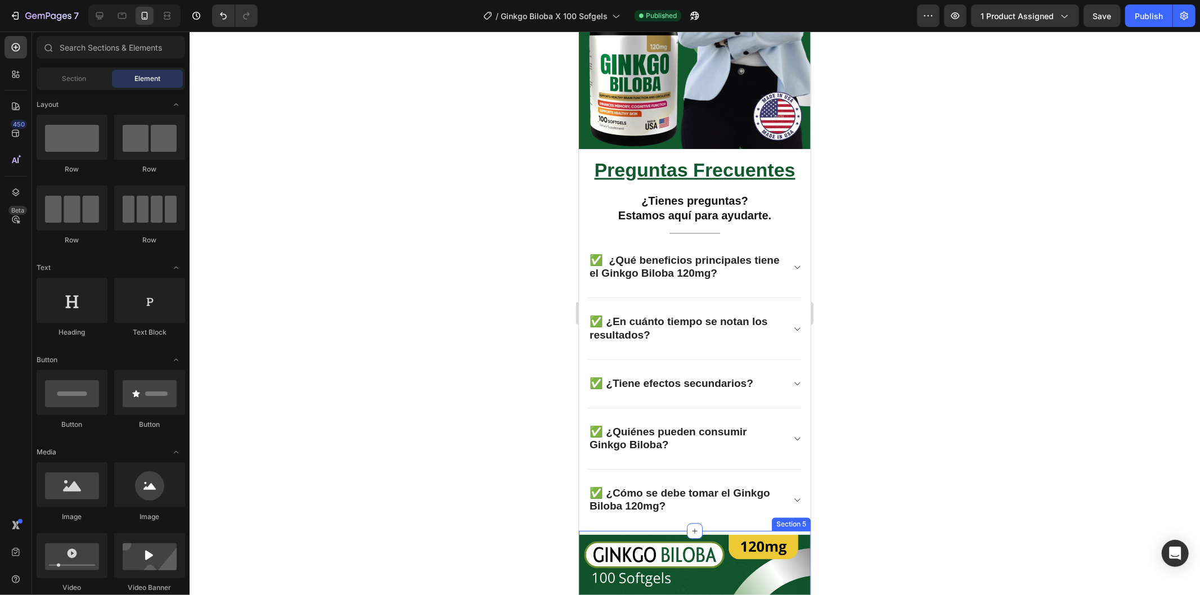
scroll to position [1949, 0]
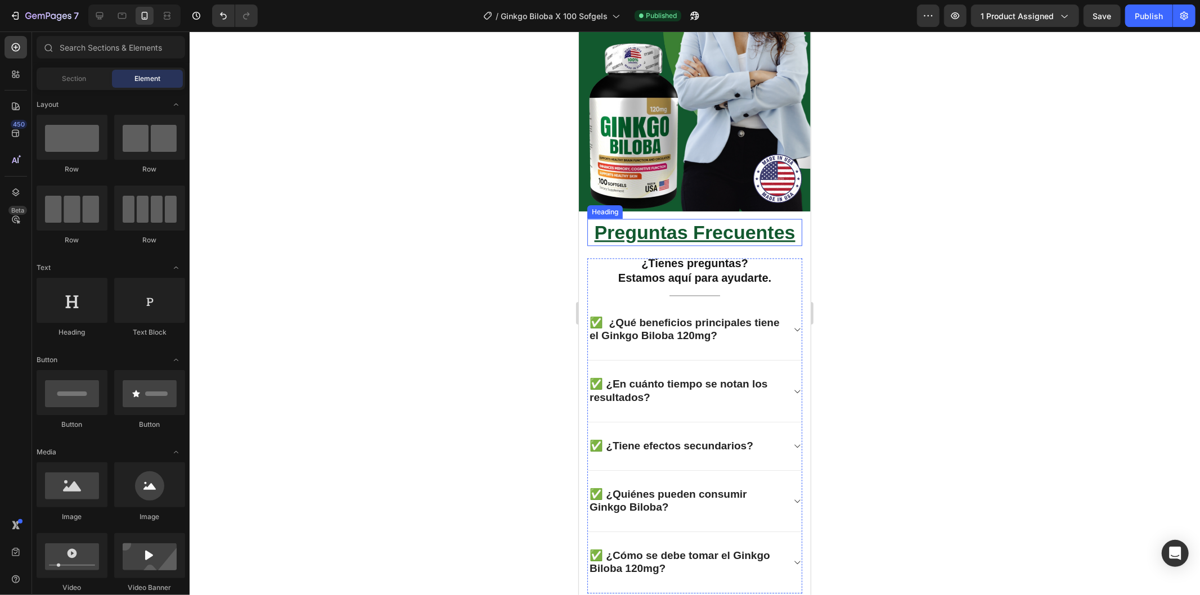
click at [682, 234] on h2 "Preguntas Frecuentes" at bounding box center [694, 231] width 215 height 27
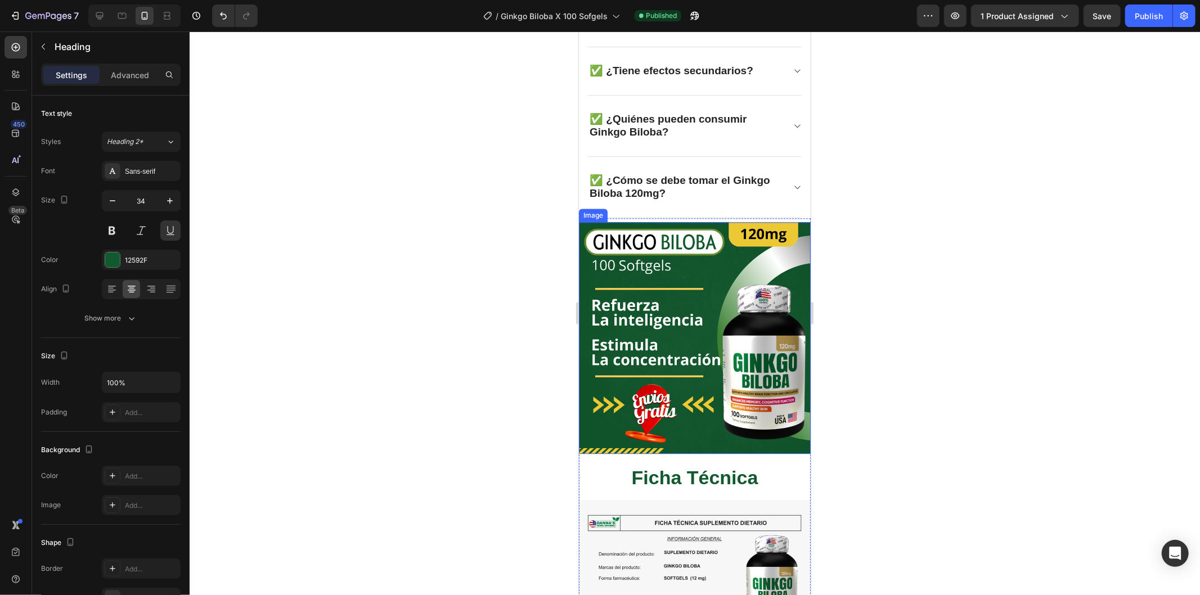
scroll to position [2574, 0]
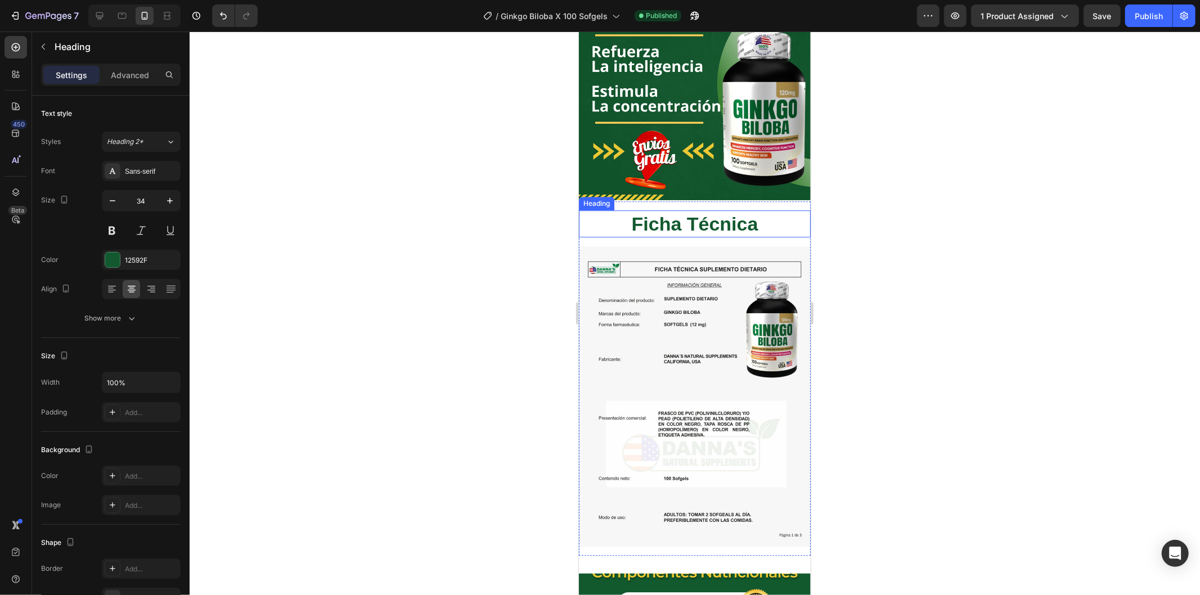
click at [670, 211] on p "Ficha Técnica" at bounding box center [695, 223] width 230 height 25
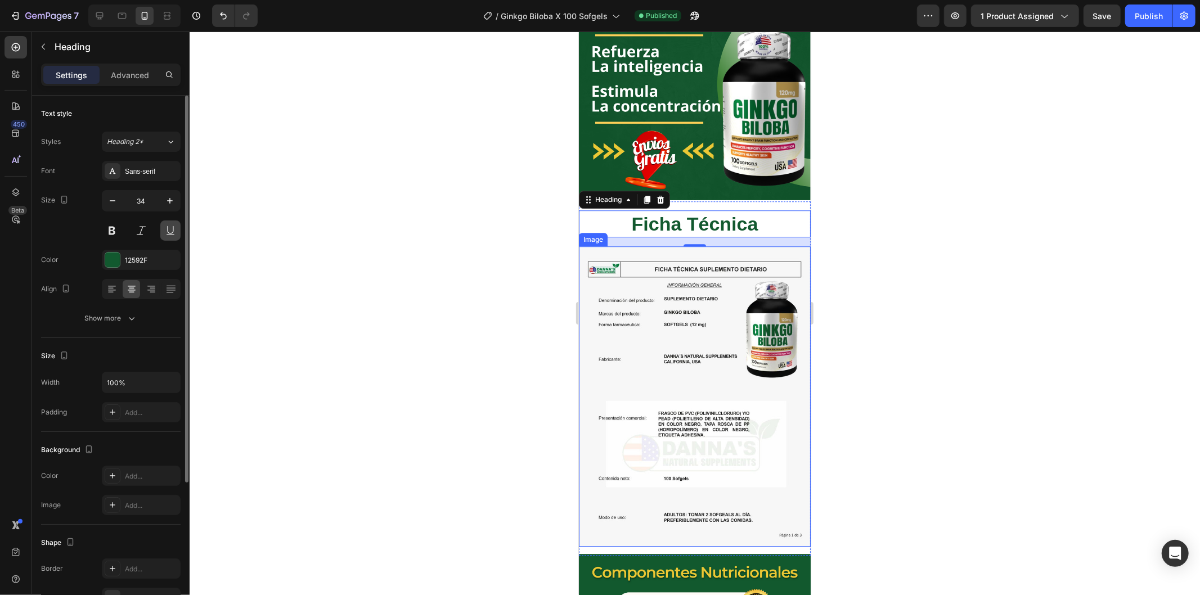
click at [165, 231] on button at bounding box center [170, 231] width 20 height 20
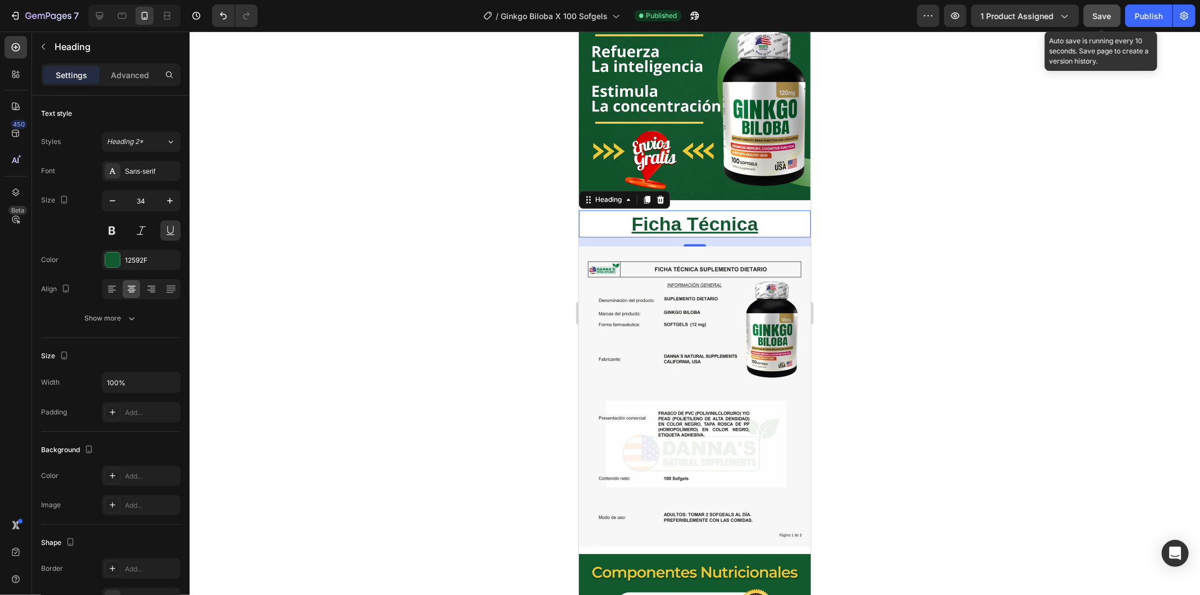
click at [1092, 13] on button "Save" at bounding box center [1102, 16] width 37 height 23
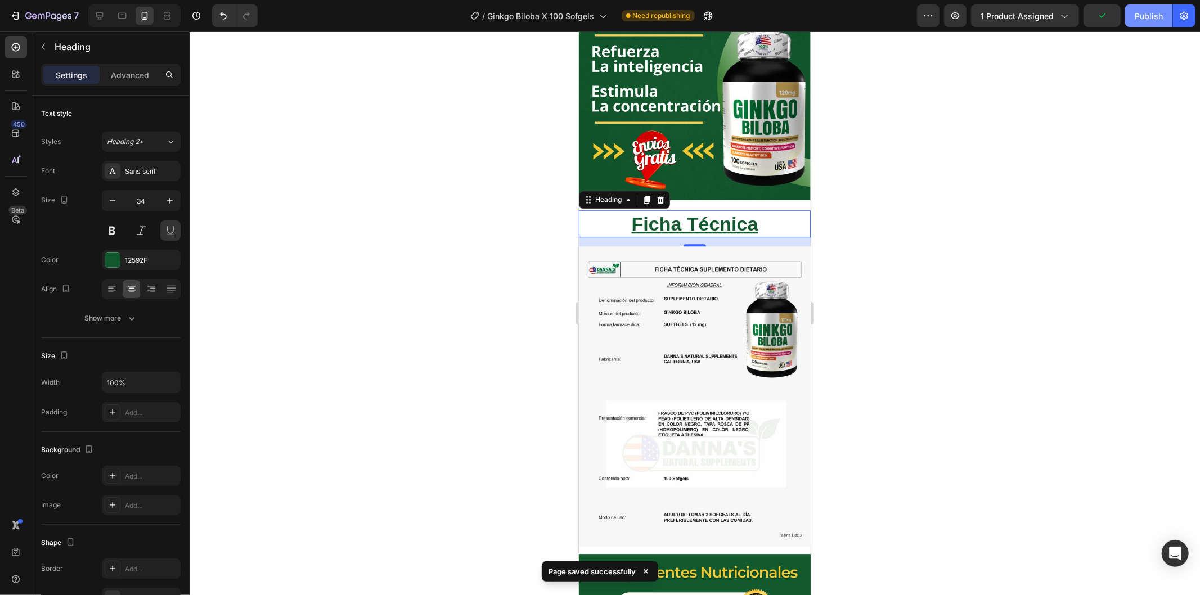
click at [1137, 17] on div "Publish" at bounding box center [1149, 16] width 28 height 12
